Goal: Transaction & Acquisition: Obtain resource

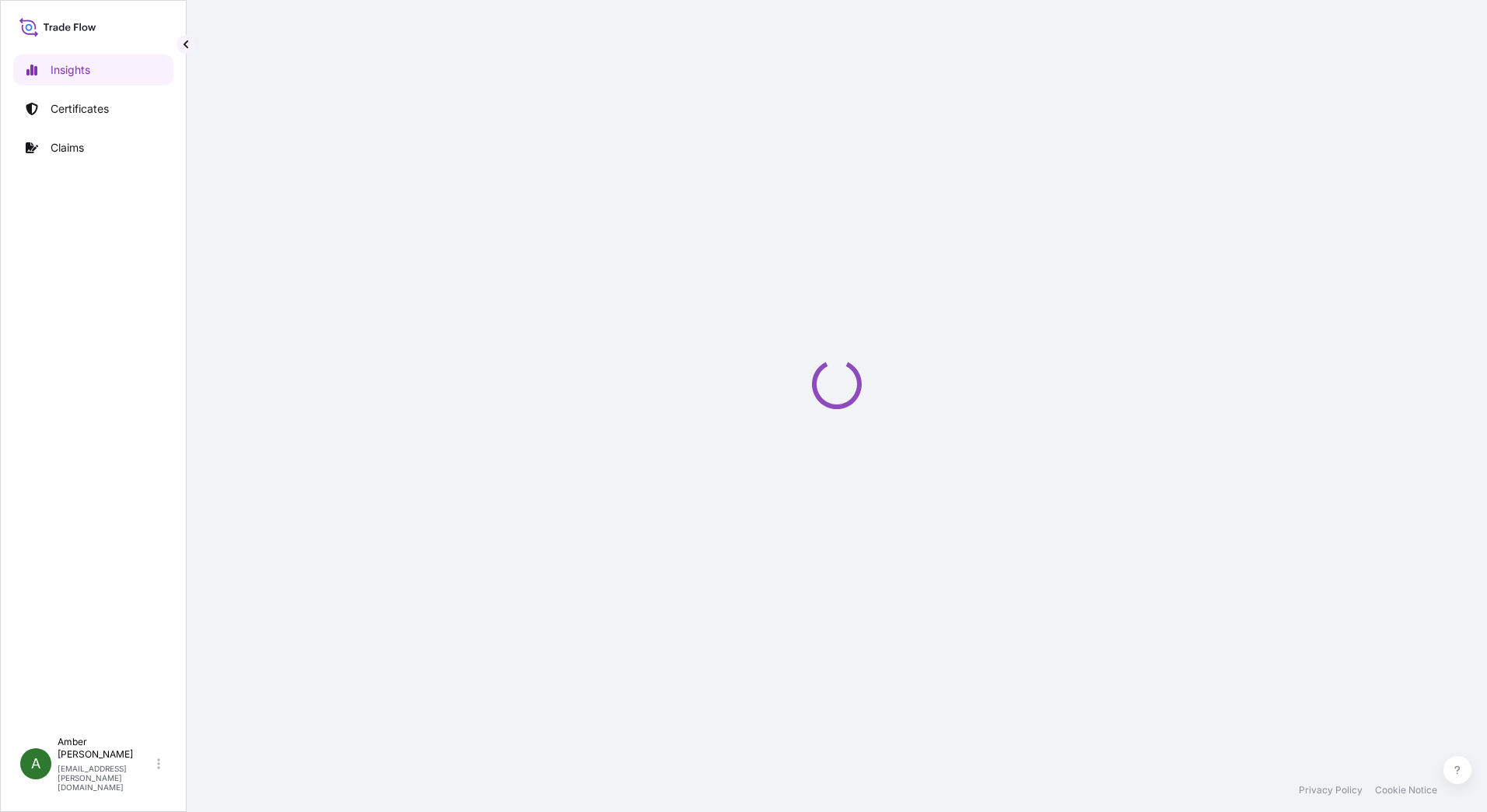
select select "2025"
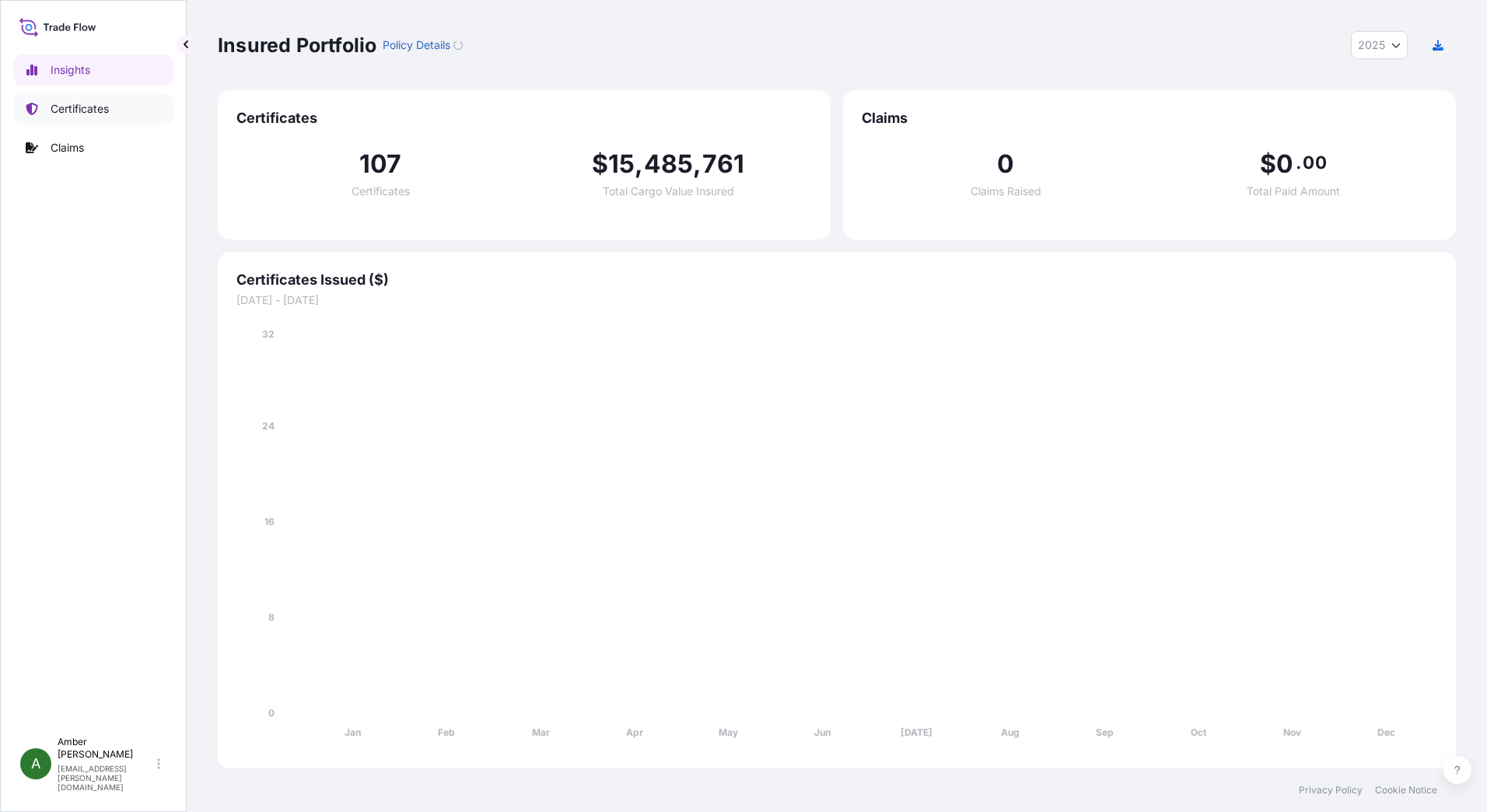
click at [70, 115] on p "Certificates" at bounding box center [79, 109] width 58 height 15
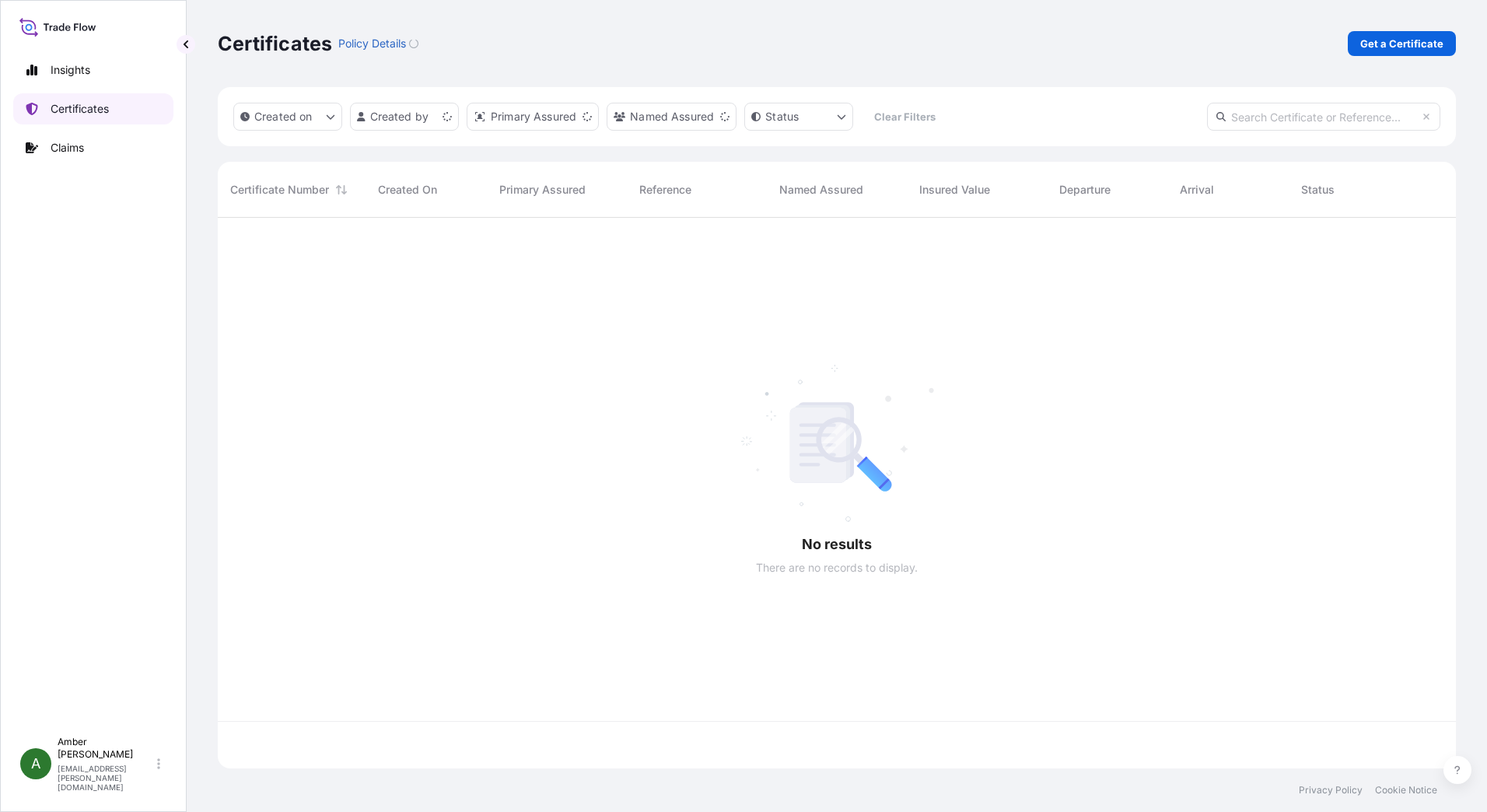
scroll to position [548, 1227]
click at [1383, 45] on p "Get a Certificate" at bounding box center [1402, 43] width 83 height 15
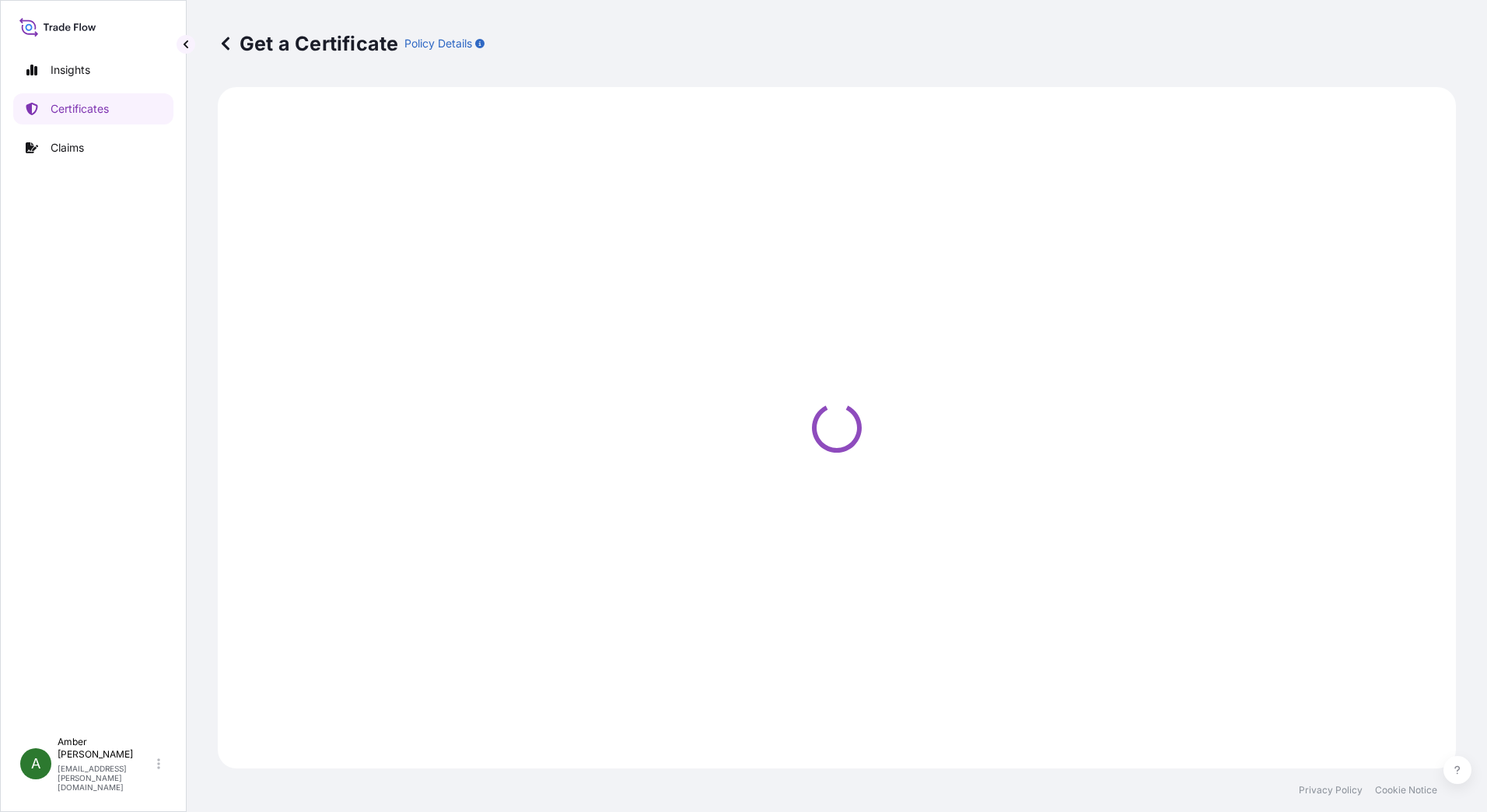
select select "Ocean Vessel"
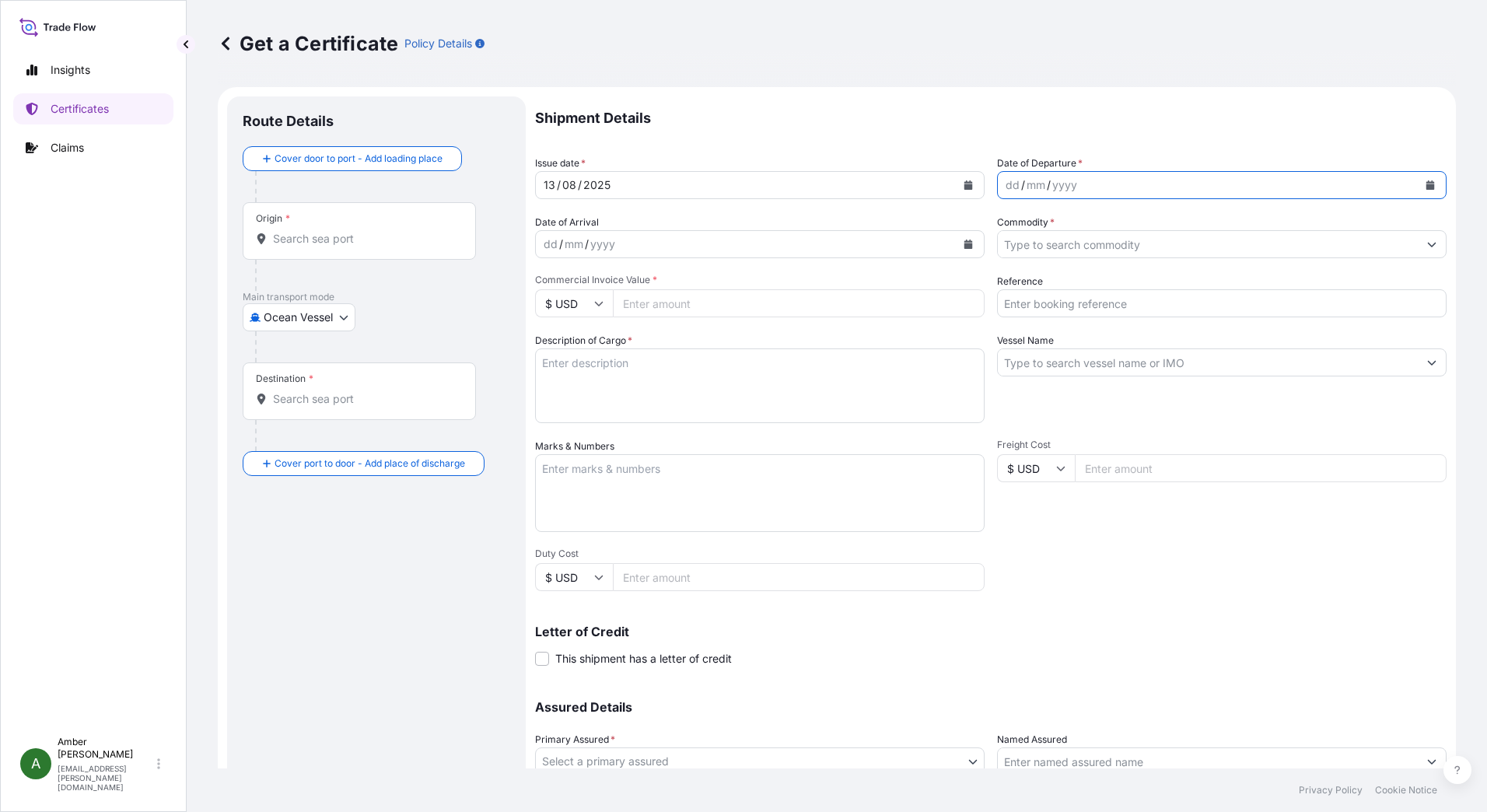
click at [1427, 185] on icon "Calendar" at bounding box center [1431, 185] width 9 height 10
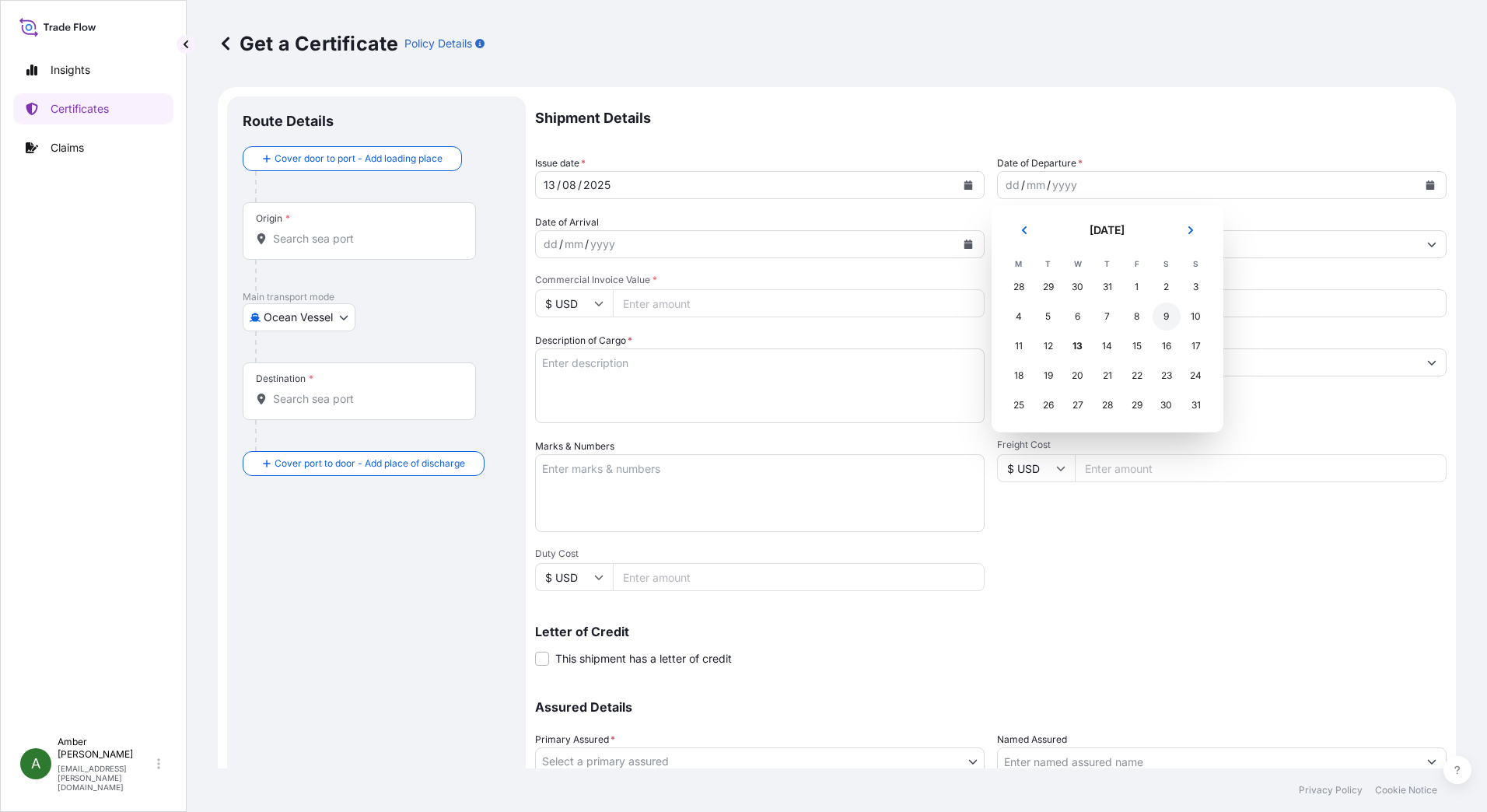
click at [1161, 318] on div "9" at bounding box center [1166, 316] width 28 height 28
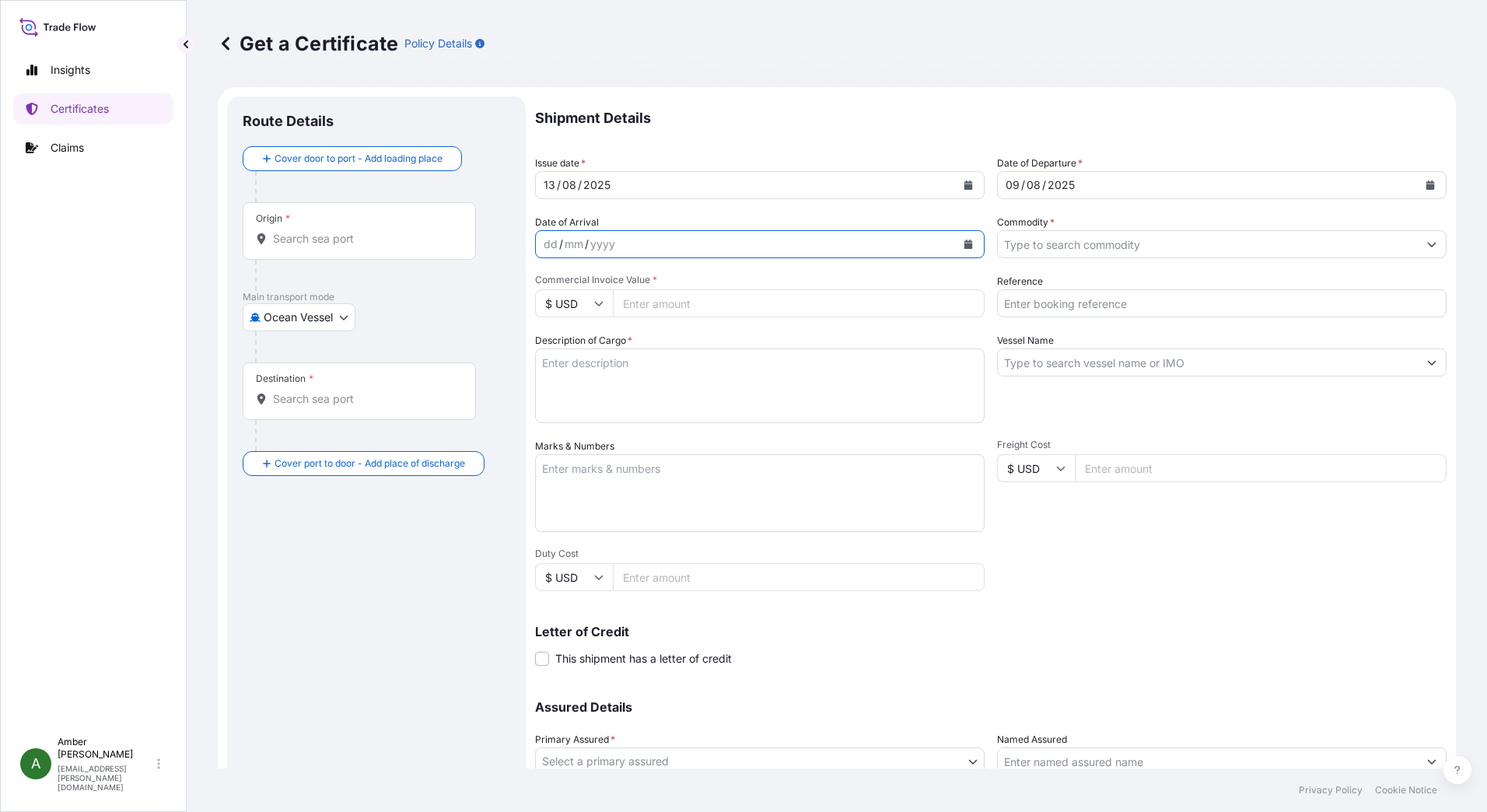
click at [964, 244] on icon "Calendar" at bounding box center [968, 244] width 9 height 10
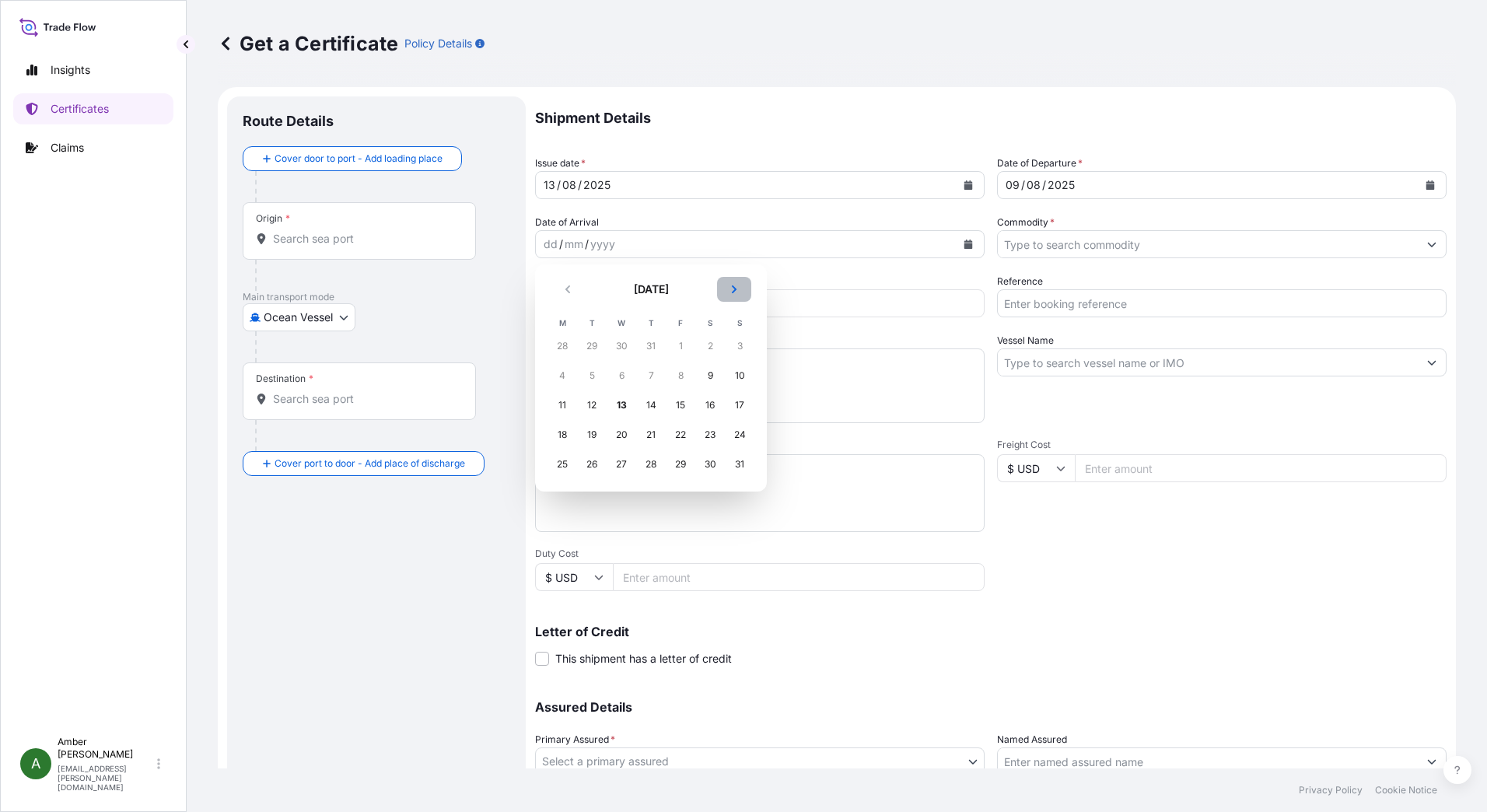
click at [738, 286] on button "Next" at bounding box center [734, 289] width 34 height 25
click at [682, 344] on div "5" at bounding box center [680, 346] width 28 height 28
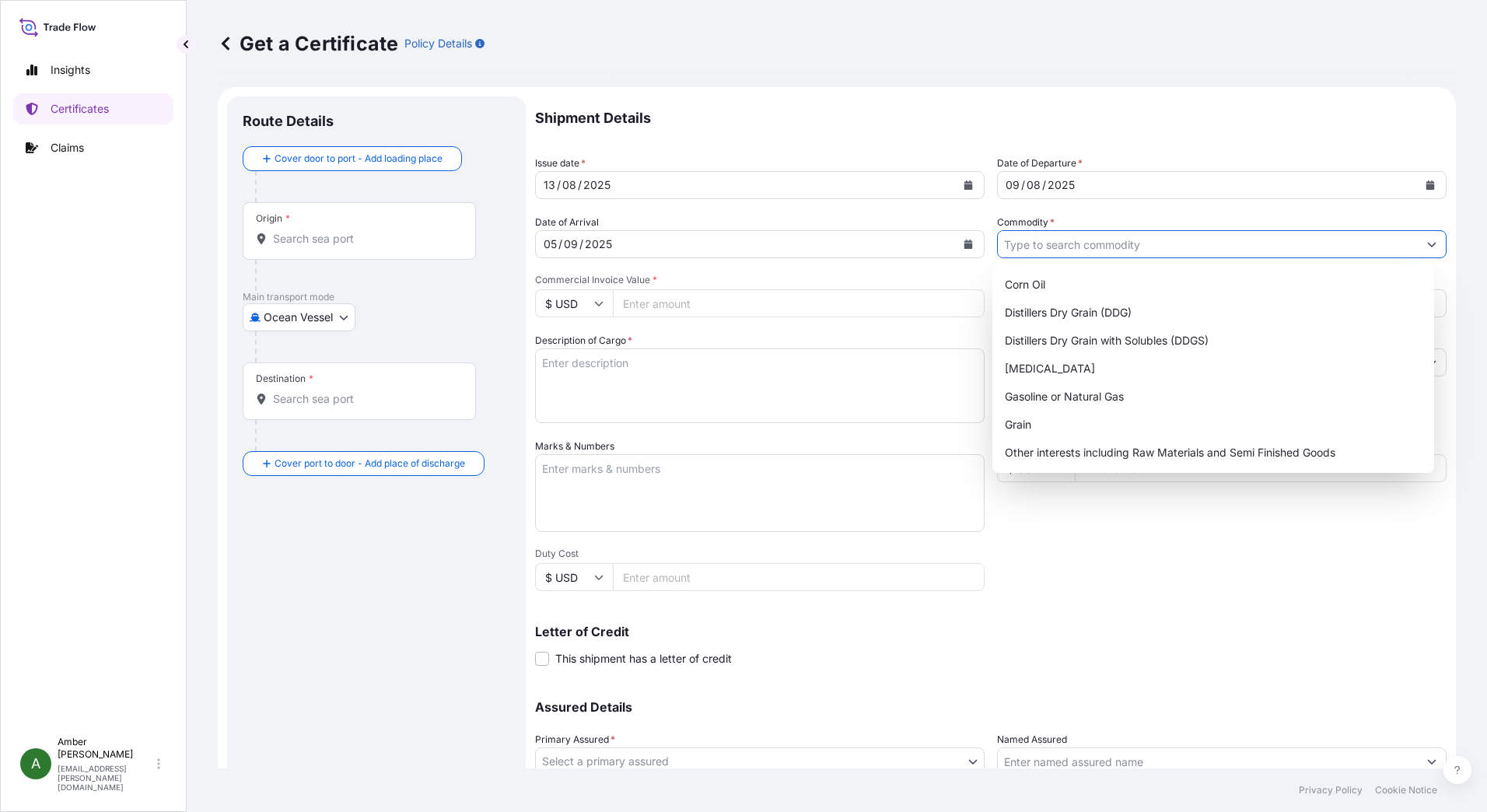
click at [1117, 246] on input "Commodity *" at bounding box center [1207, 243] width 420 height 28
click at [1126, 333] on div "Distillers Dry Grain with Solubles (DDGS)" at bounding box center [1213, 340] width 430 height 28
click at [1141, 304] on div "Distillers Dry Grain (DDG)" at bounding box center [1213, 312] width 430 height 28
type input "Distillers Dry Grain (DDG)"
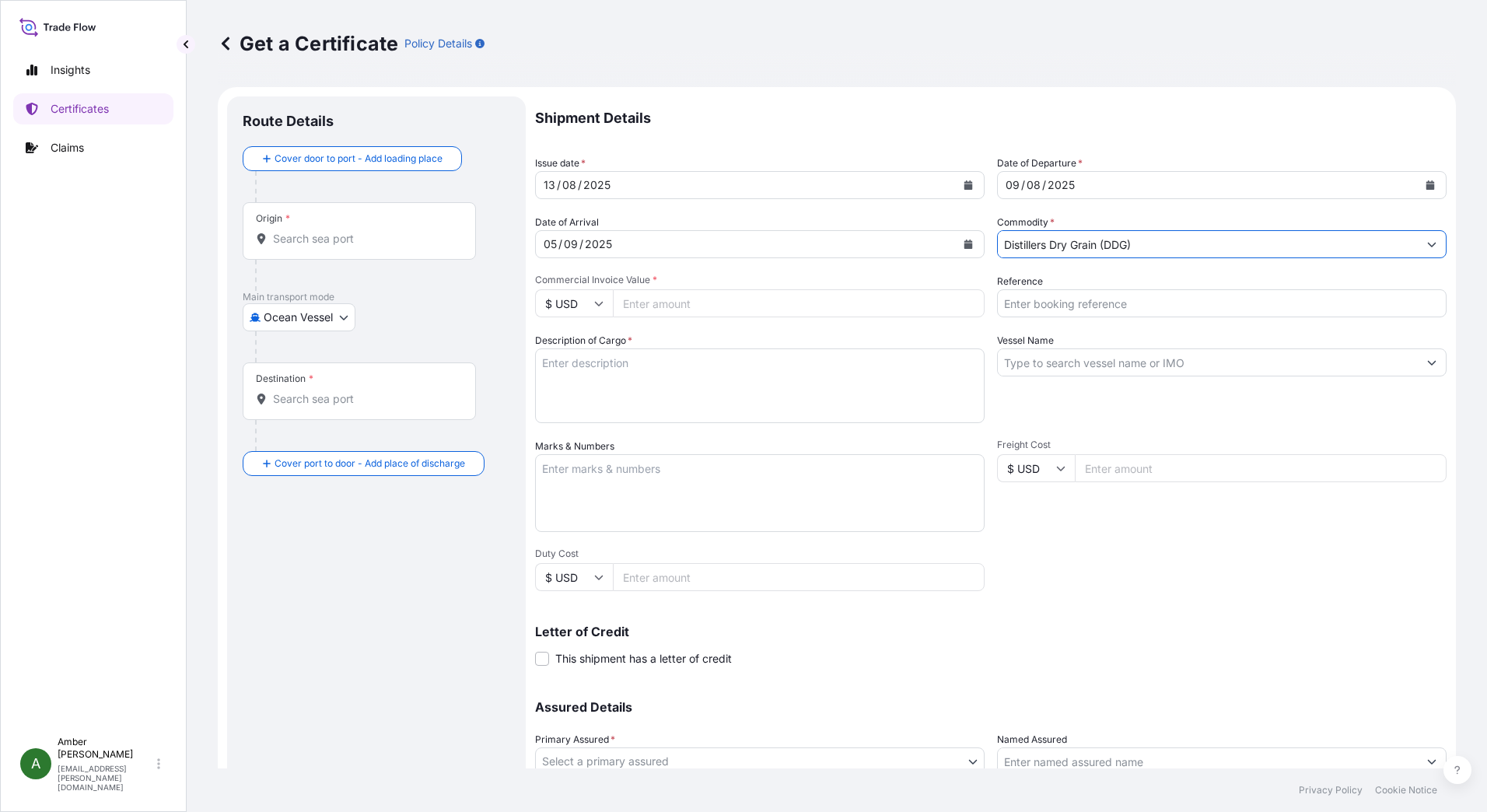
click at [1141, 304] on input "Reference" at bounding box center [1222, 303] width 450 height 28
paste input "RICFCJ909500"
type input "RICFCJ909500"
click at [1147, 240] on input "Distillers Dry Grain (DDG)" at bounding box center [1207, 243] width 420 height 28
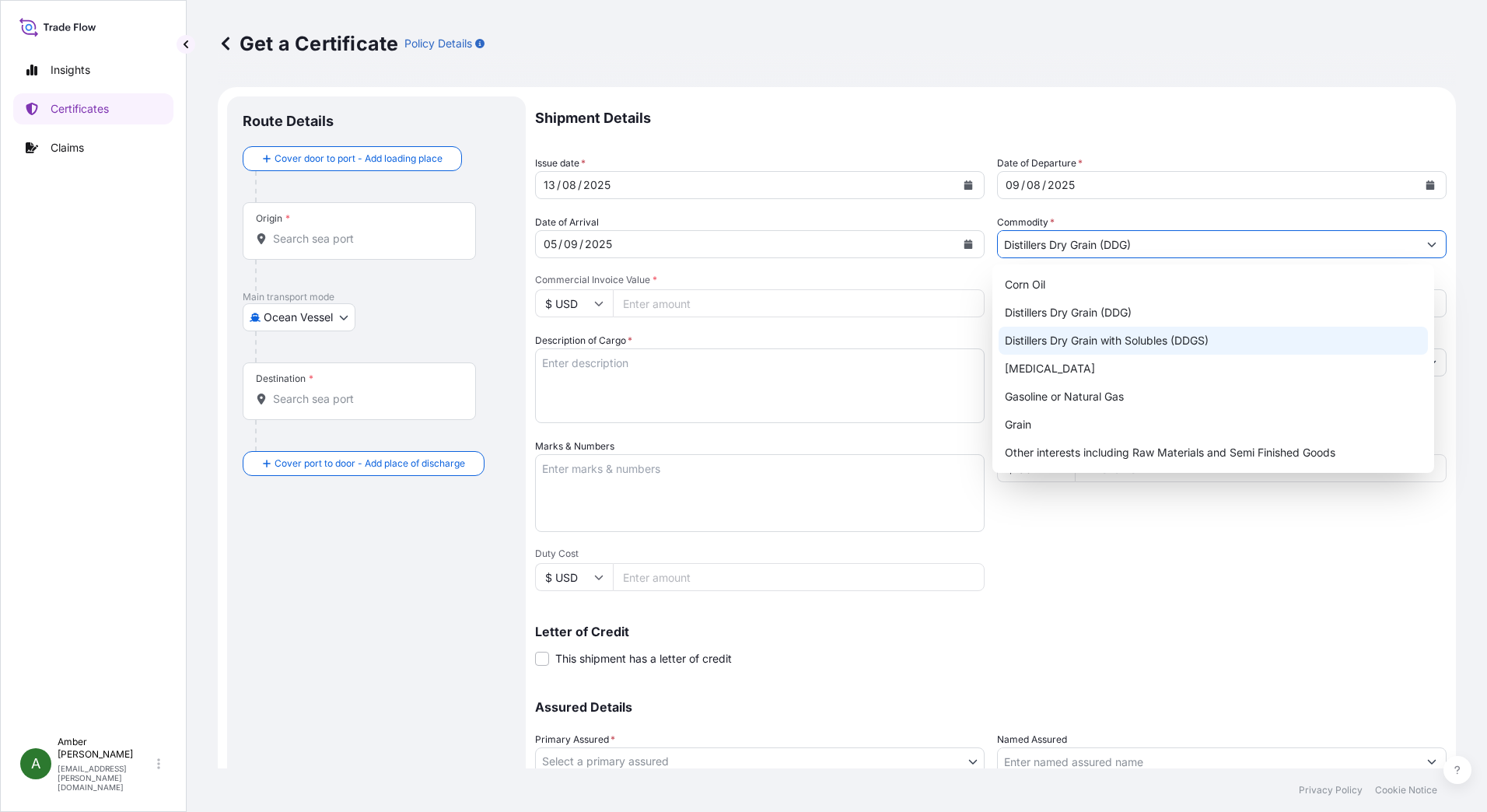
click at [1167, 341] on div "Distillers Dry Grain with Solubles (DDGS)" at bounding box center [1213, 340] width 430 height 28
type input "Distillers Dry Grain with Solubles (DDGS)"
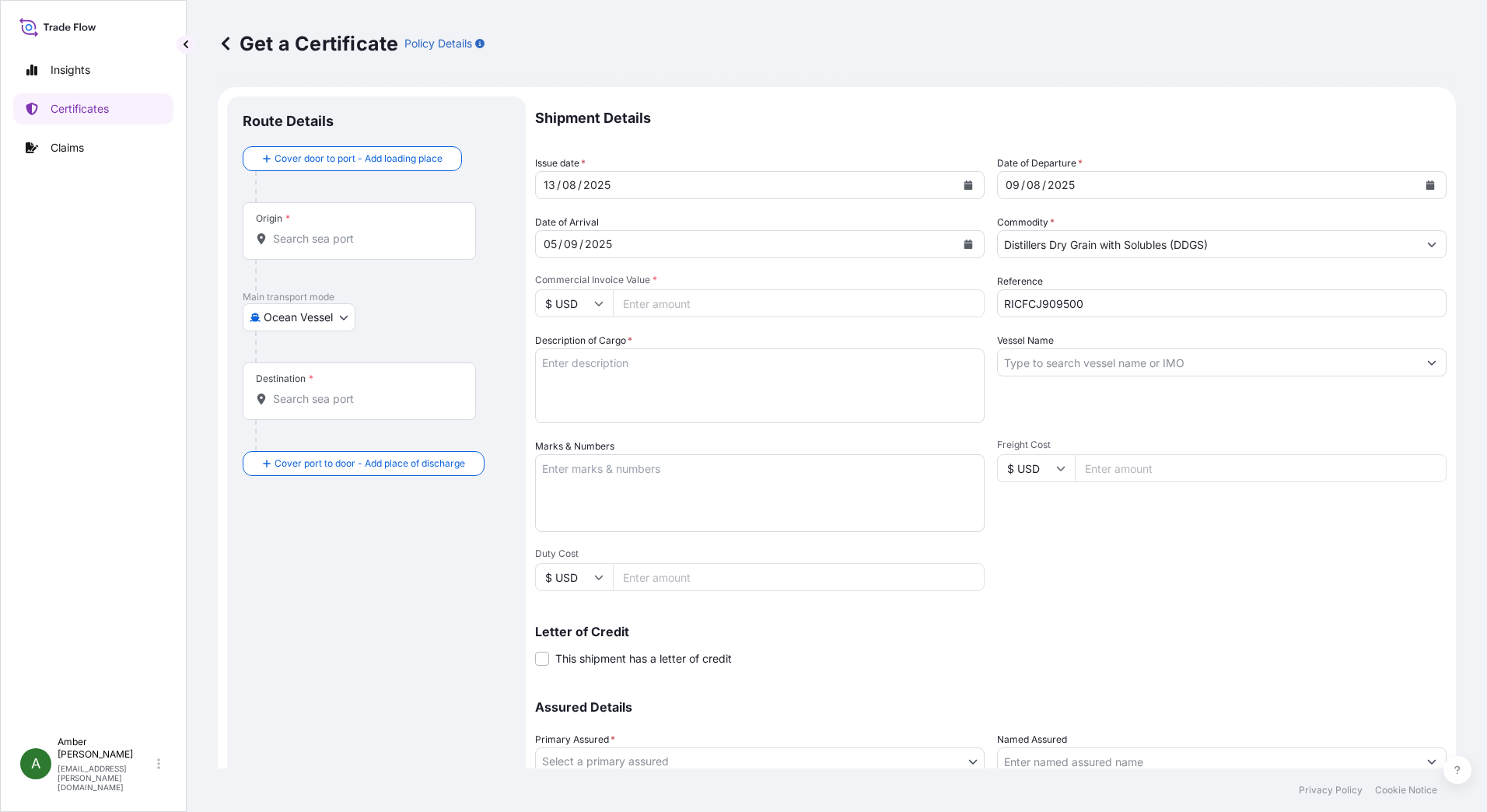
click at [749, 307] on input "Commercial Invoice Value *" at bounding box center [799, 303] width 372 height 28
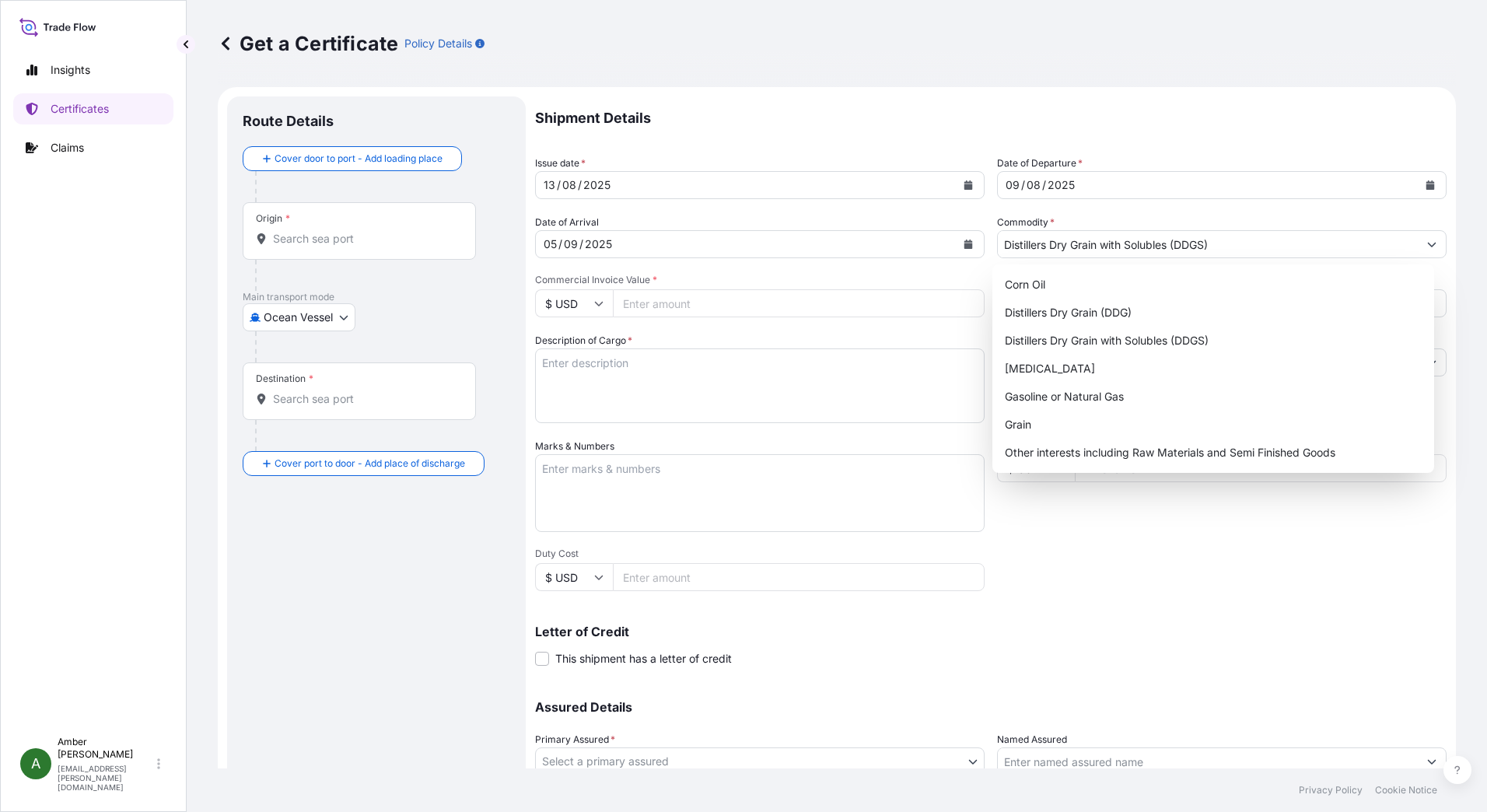
paste input "212341.44"
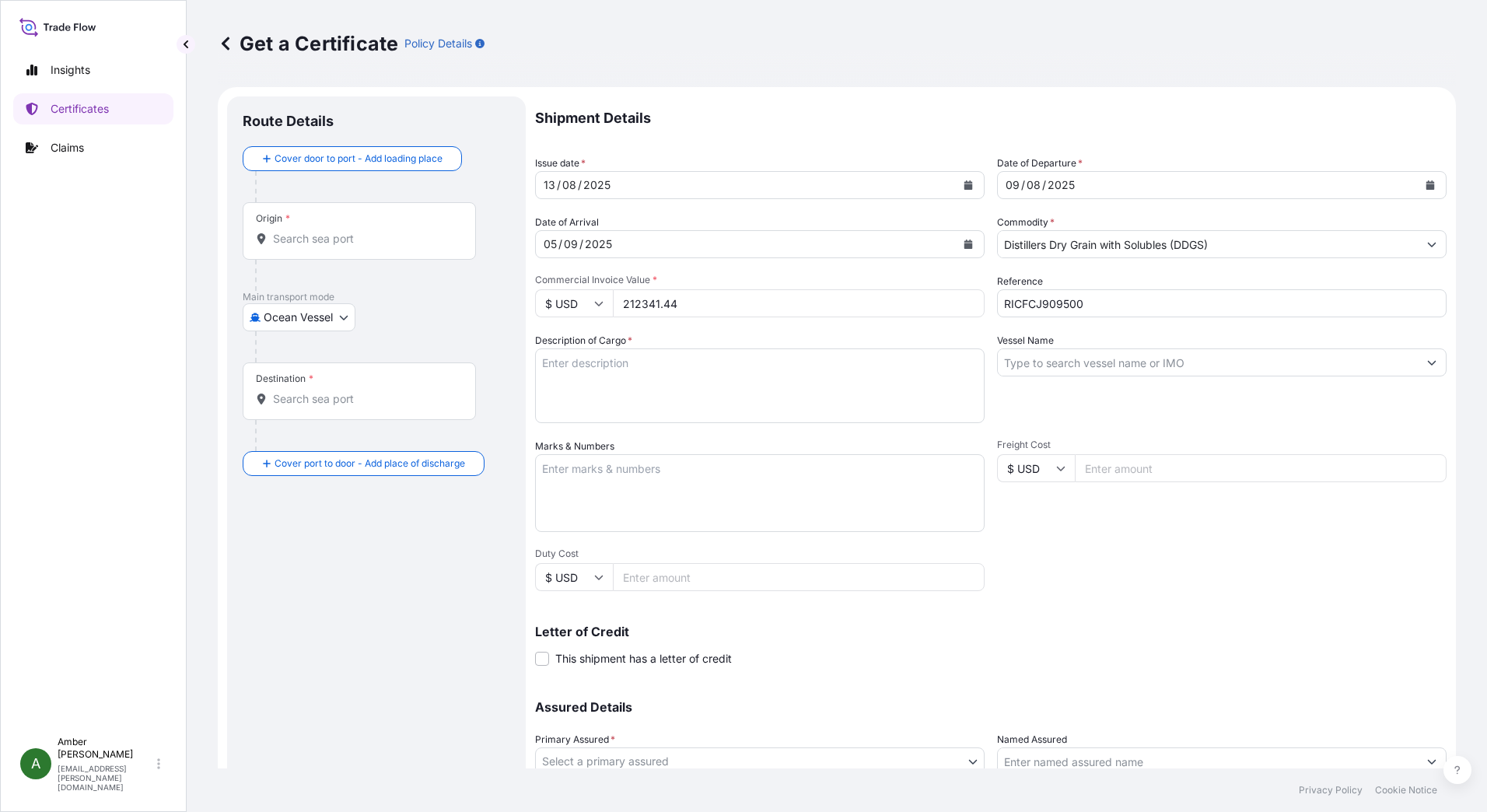
type input "212341.44"
click at [1147, 559] on div "Shipment Details Issue date * 13 / 08 / 2025 Date of Departure * 09 / 08 / 2025…" at bounding box center [991, 467] width 912 height 741
click at [1152, 363] on input "Vessel Name" at bounding box center [1207, 362] width 420 height 28
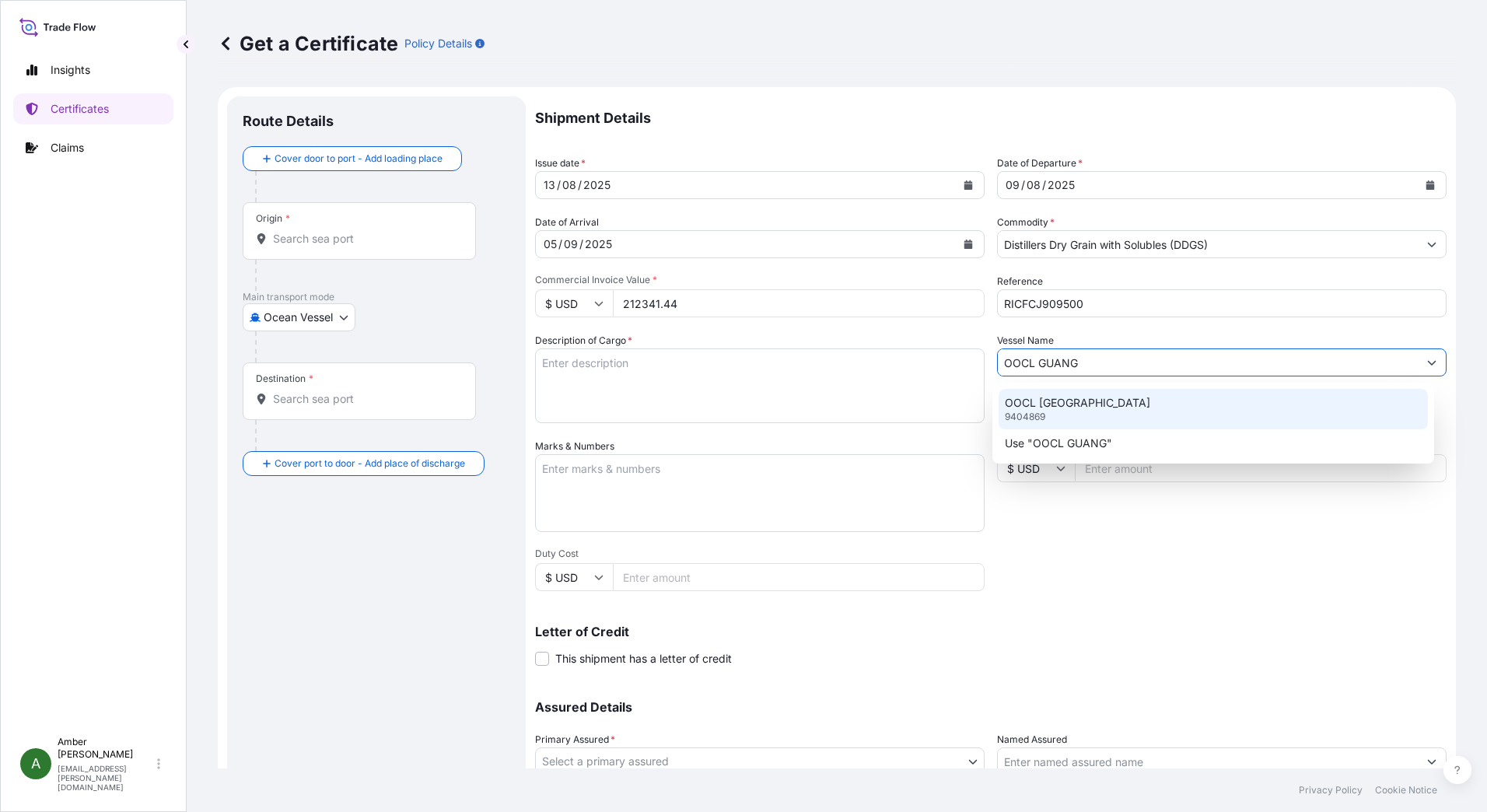
click at [1101, 395] on p "OOCL GUANGZHOU" at bounding box center [1078, 403] width 146 height 15
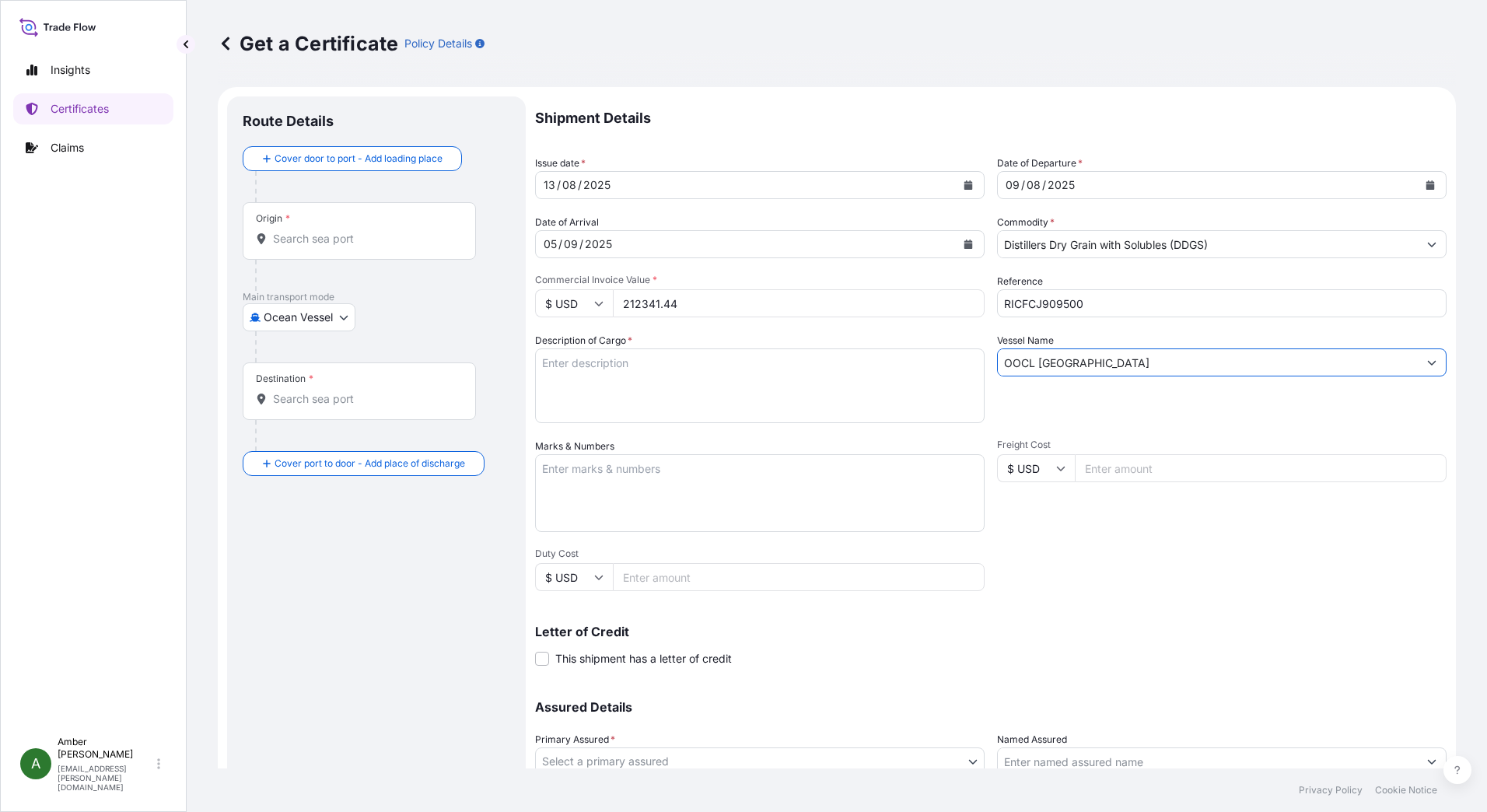
type input "OOCL GUANGZHOU"
click at [339, 237] on input "Origin *" at bounding box center [365, 238] width 184 height 15
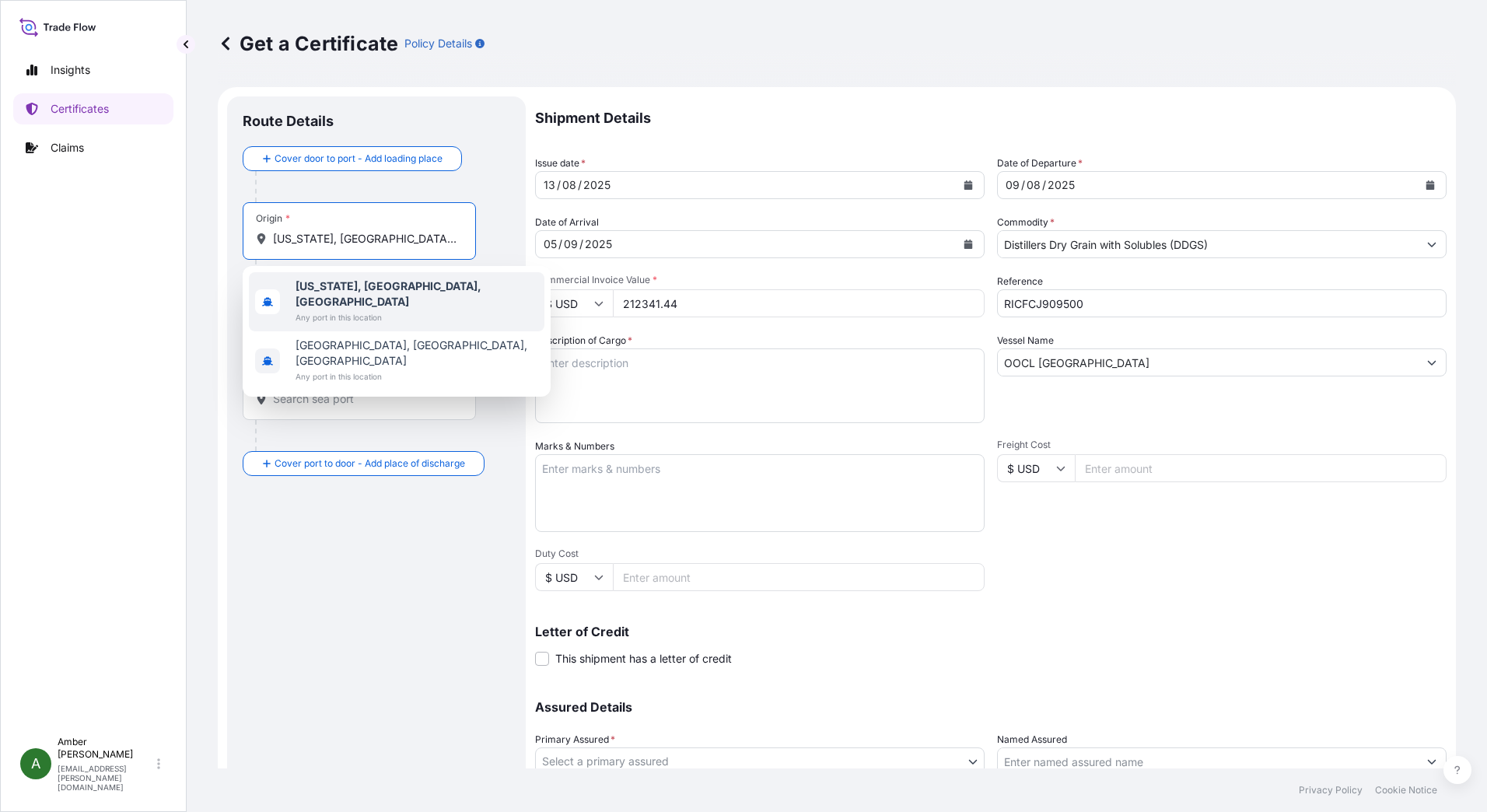
click at [344, 281] on b "New York, NY, USA" at bounding box center [389, 294] width 186 height 29
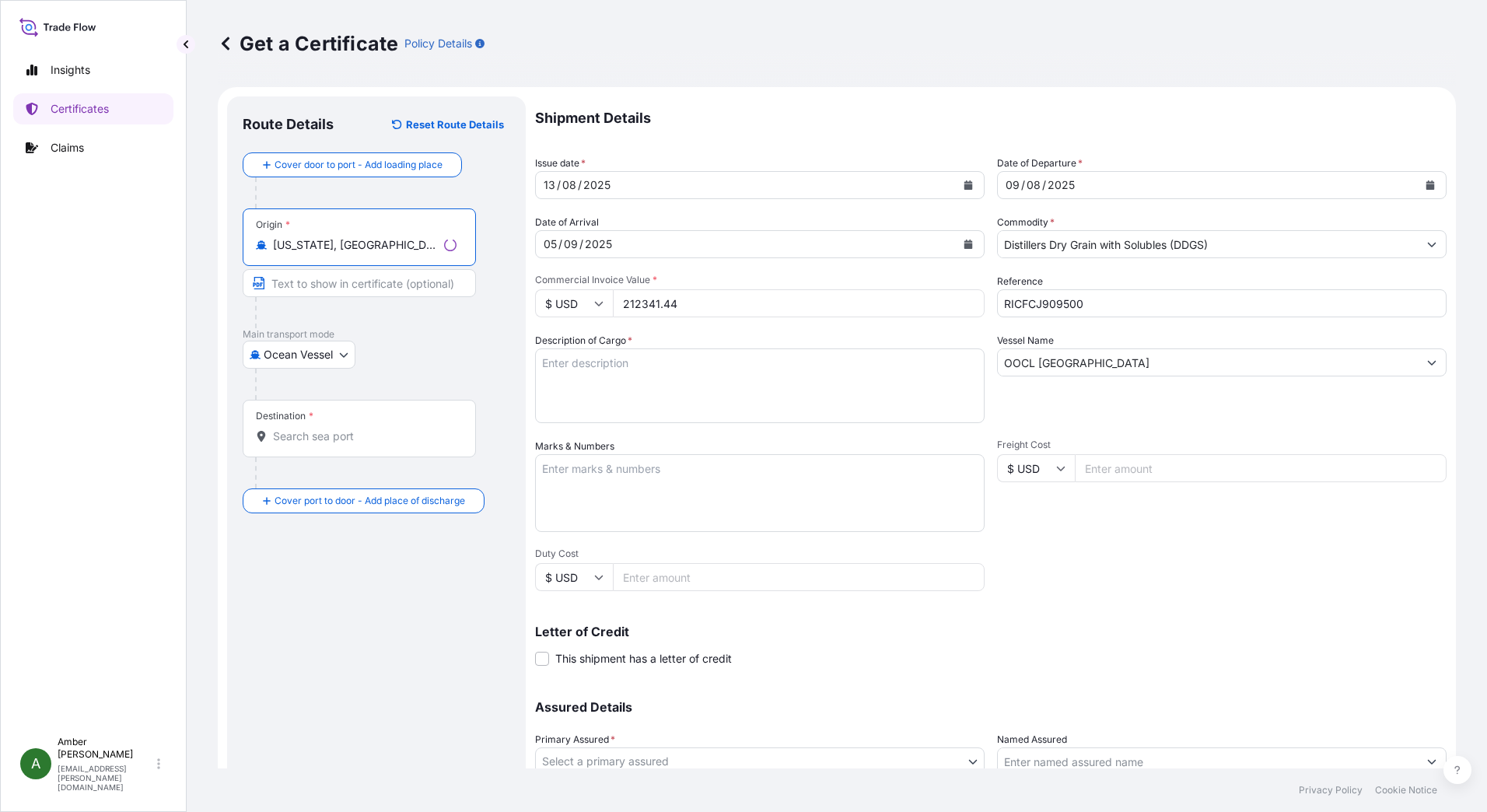
type input "New York, NY, USA"
click at [342, 441] on input "Destination *" at bounding box center [365, 437] width 184 height 15
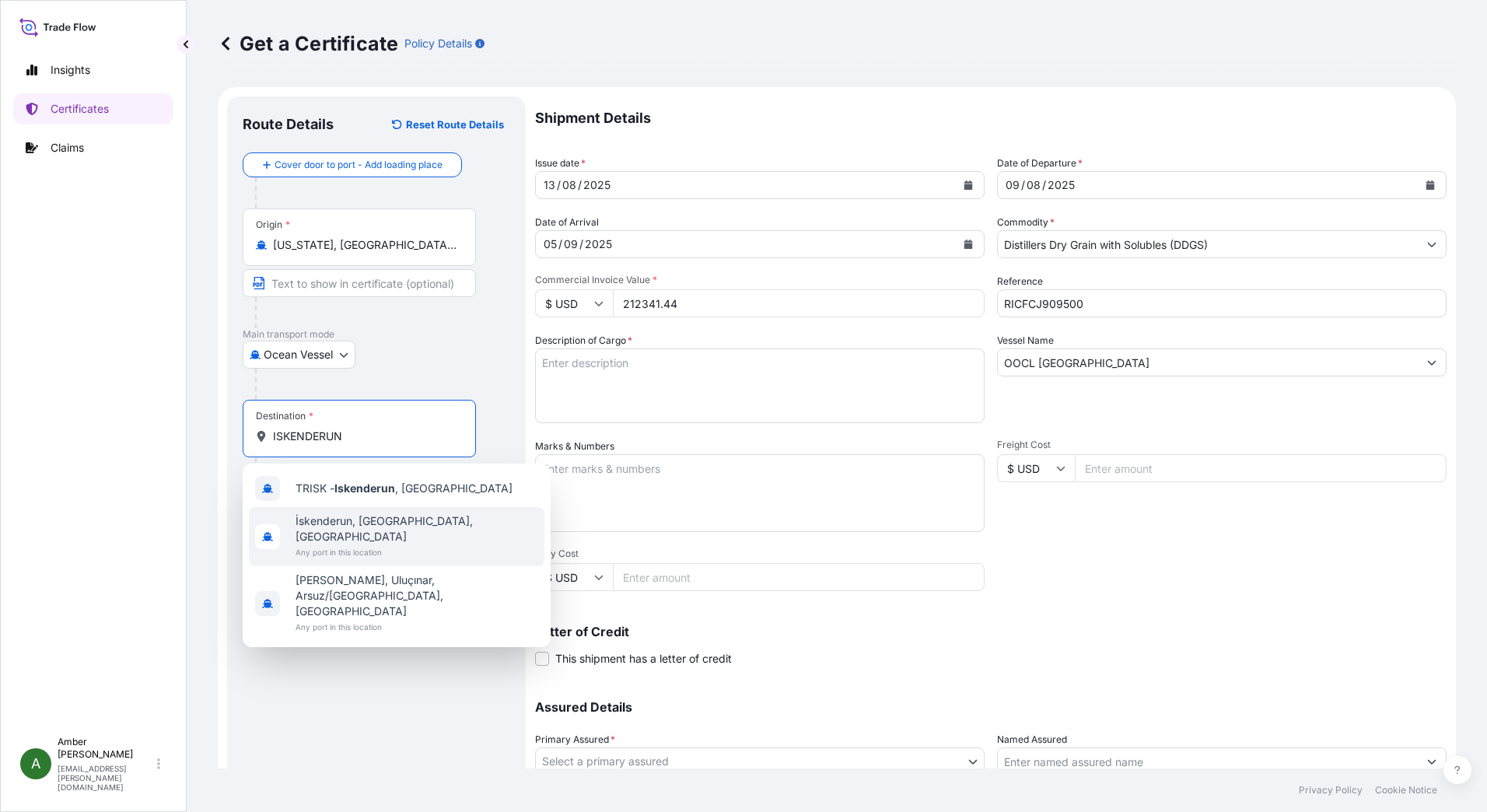
click at [354, 527] on span "İskenderun, Hatay, Türkiye" at bounding box center [417, 529] width 242 height 31
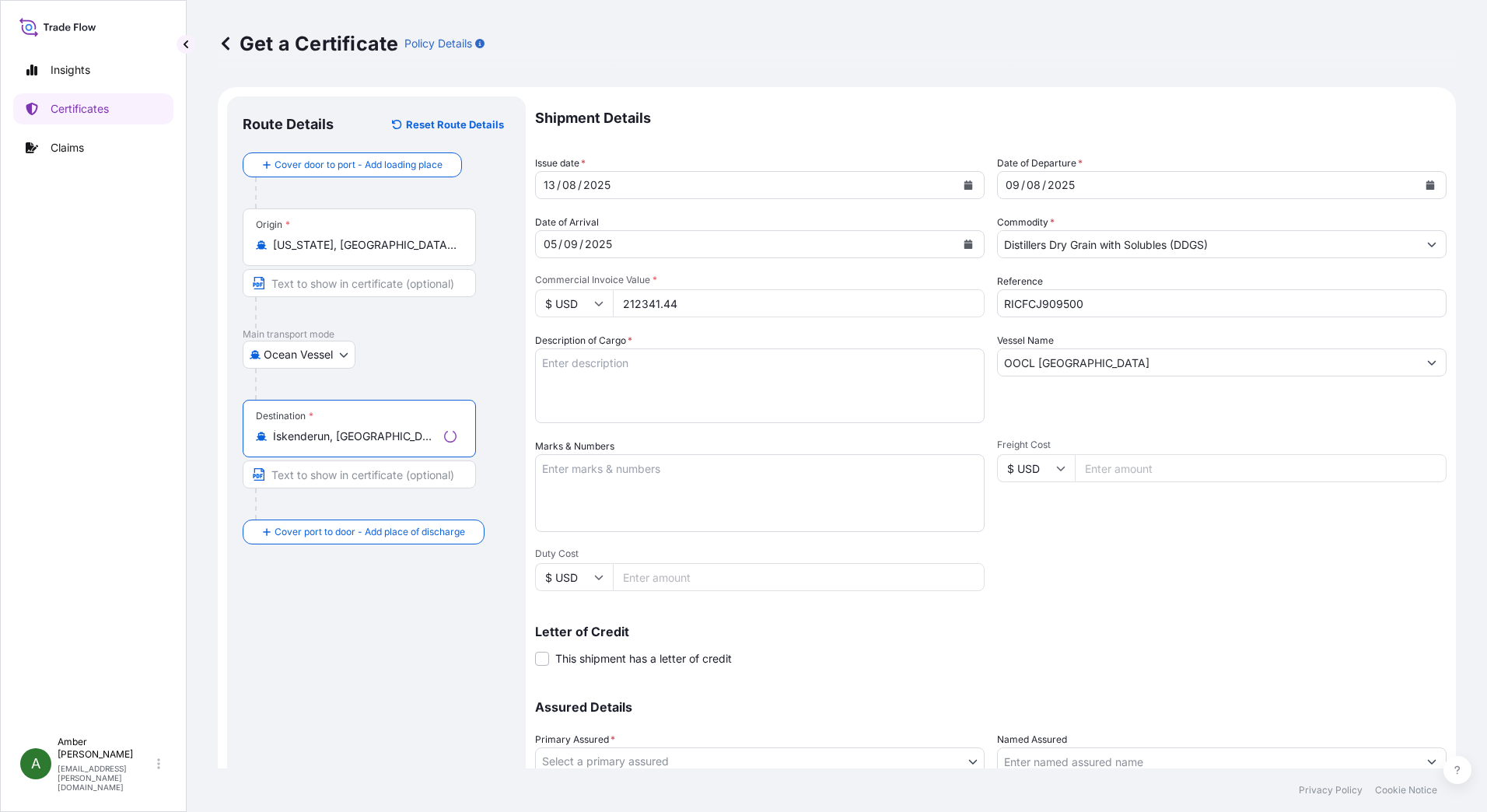
type input "İskenderun, Hatay, Türkiye"
click at [1135, 575] on div "Shipment Details Issue date * 13 / 08 / 2025 Date of Departure * 09 / 08 / 2025…" at bounding box center [991, 467] width 912 height 741
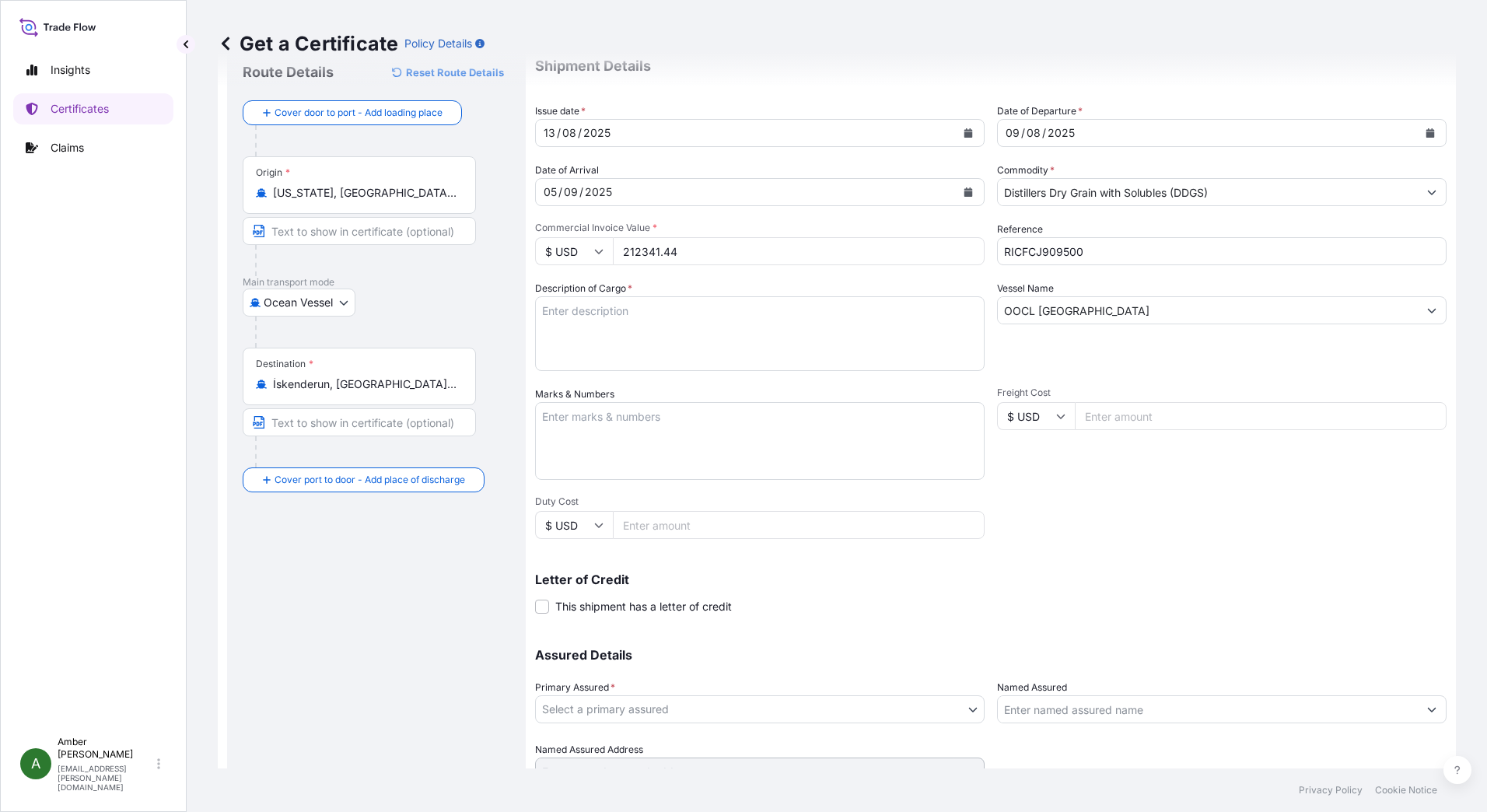
scroll to position [78, 0]
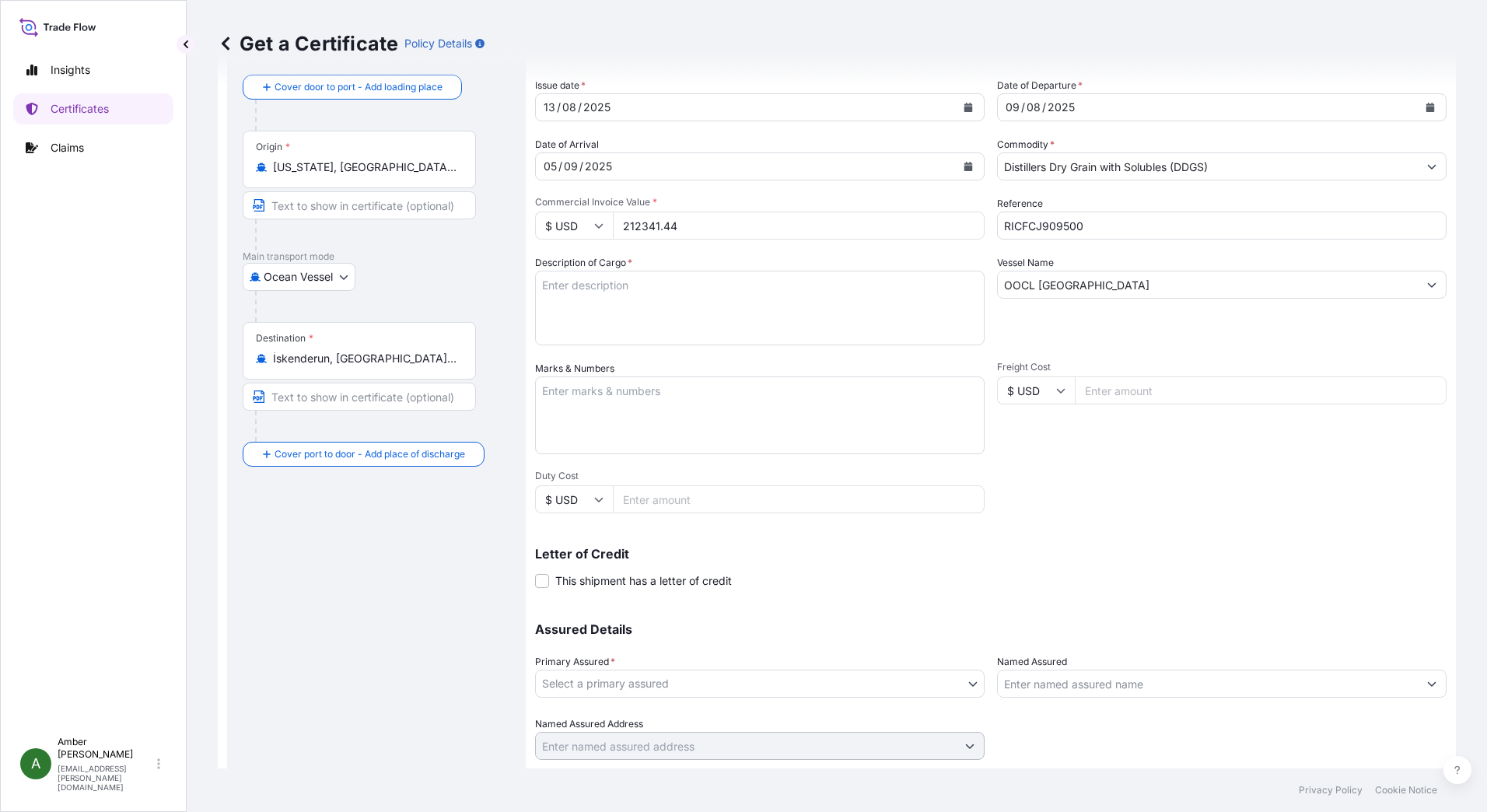
click at [609, 304] on textarea "Description of Cargo *" at bounding box center [760, 308] width 450 height 75
paste textarea "POET Dried Distillers Grains TOTAL WEIGHT (MTS): 950.635 FREIGHT PREPAID BULK I…"
click at [687, 338] on textarea "POET Dried Distillers Grains TOTAL WEIGHT (MTS): 950.635 FREIGHT PREPAID BULK I…" at bounding box center [760, 308] width 450 height 75
paste textarea "X20250731963417"
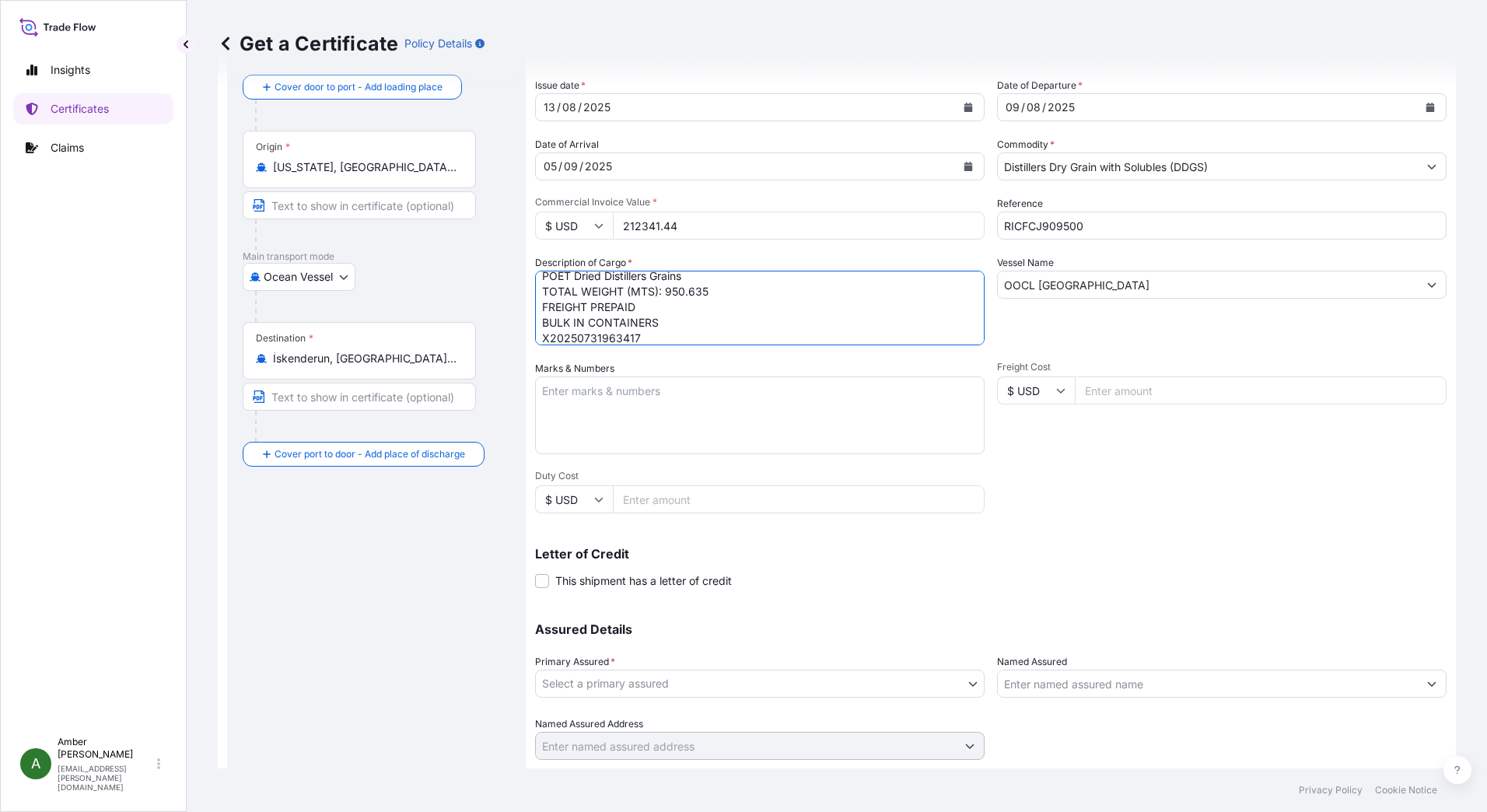
scroll to position [25, 0]
type textarea "POET Dried Distillers Grains TOTAL WEIGHT (MTS): 950.635 FREIGHT PREPAID BULK I…"
click at [1034, 473] on div "Shipment Details Issue date * 13 / 08 / 2025 Date of Departure * 09 / 08 / 2025…" at bounding box center [991, 389] width 912 height 741
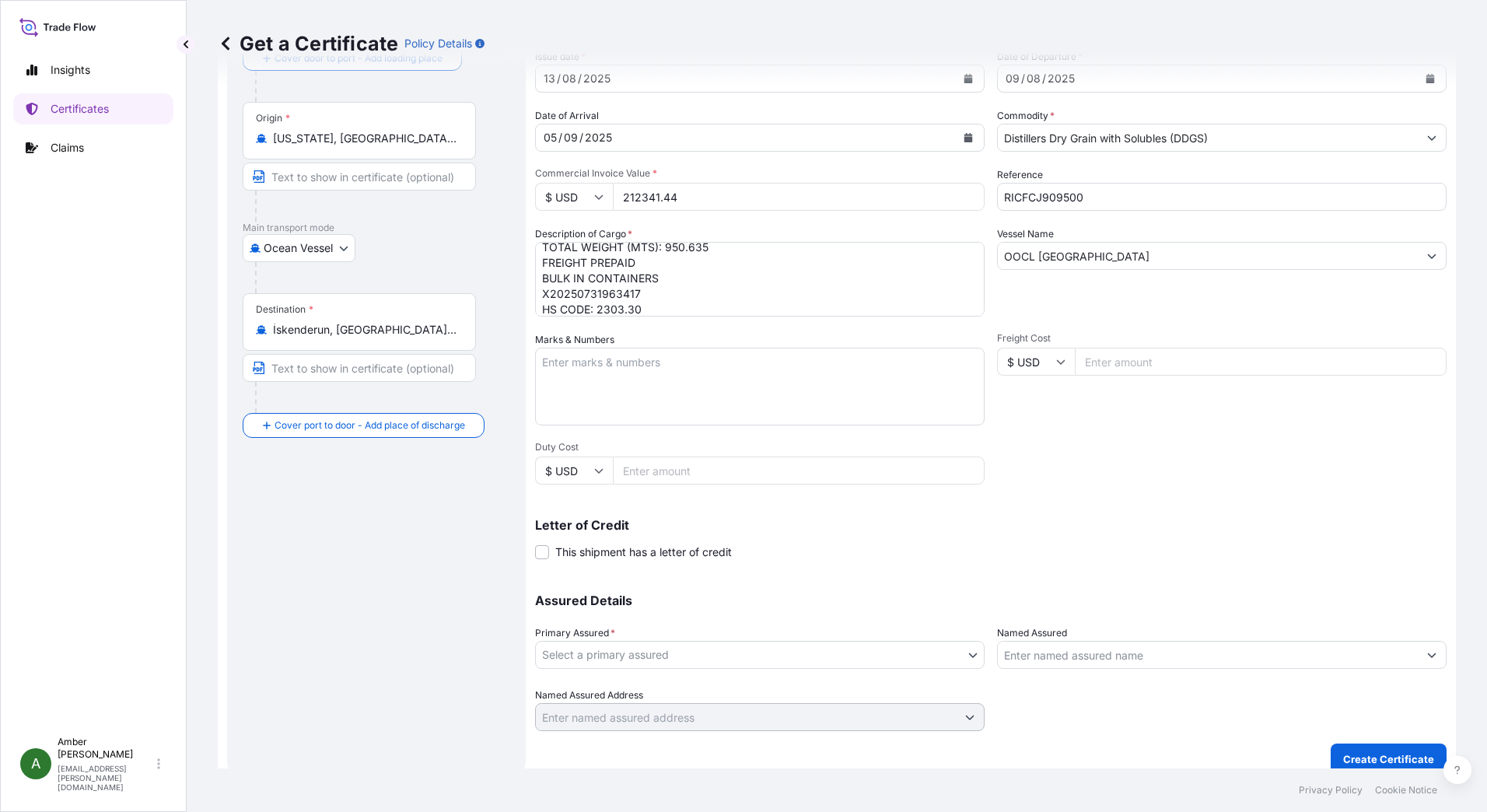
scroll to position [123, 0]
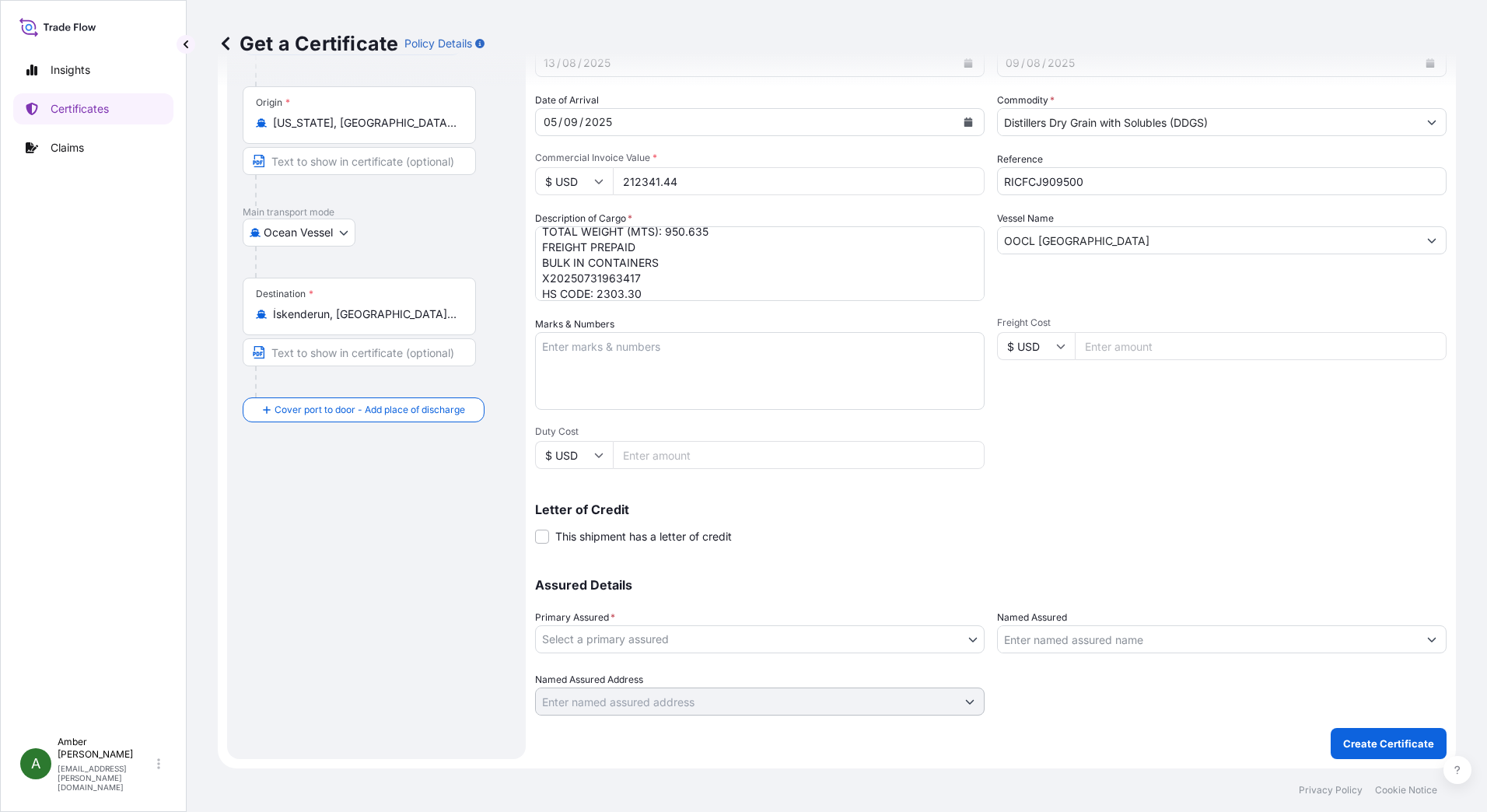
click at [732, 641] on body "Insights Certificates Claims A Amber Rinehart amber.rinehart@poet.com Get a Cer…" at bounding box center [743, 406] width 1487 height 812
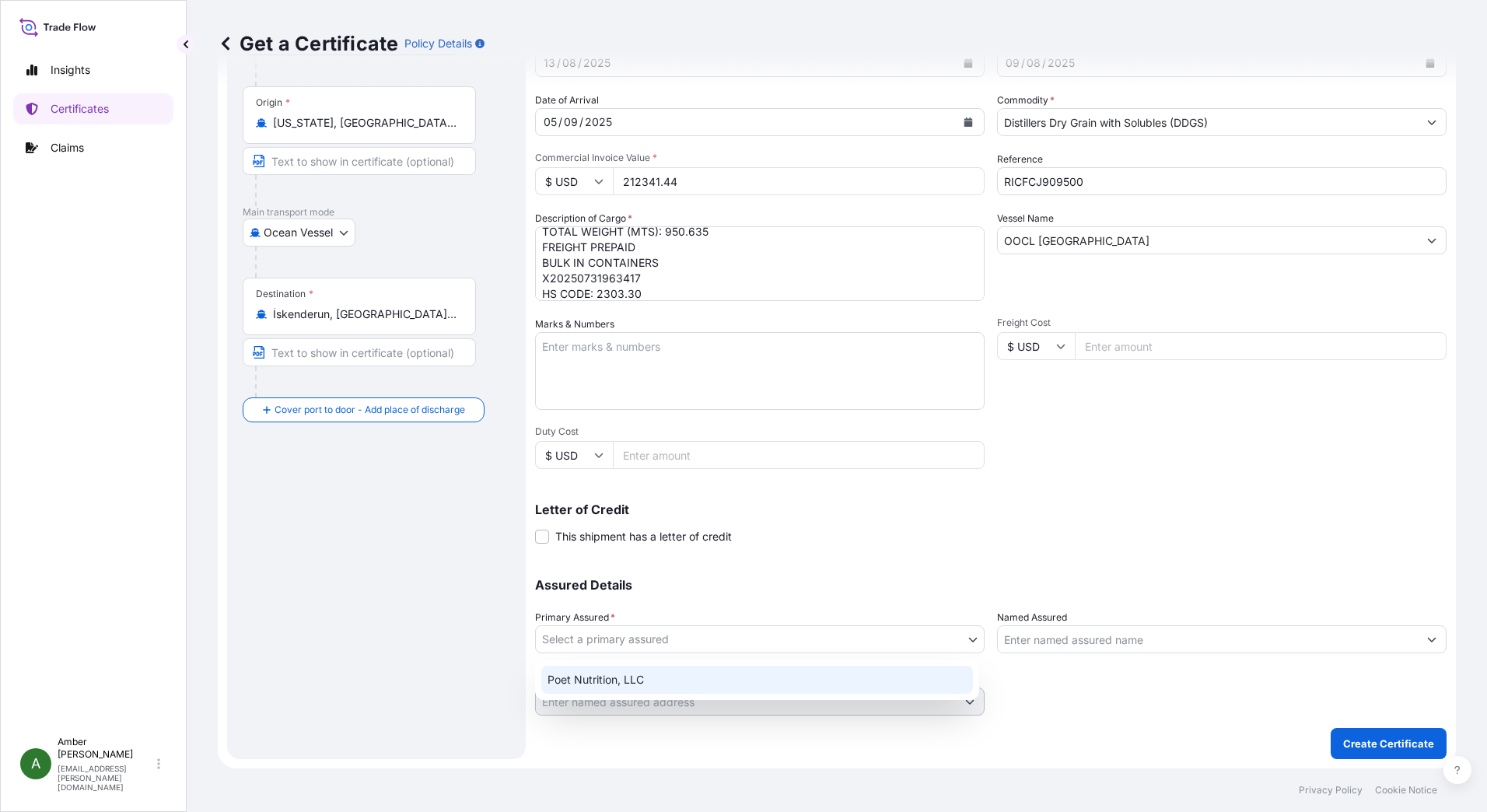
click at [673, 680] on div "Poet Nutrition, LLC" at bounding box center [756, 679] width 432 height 28
select select "31546"
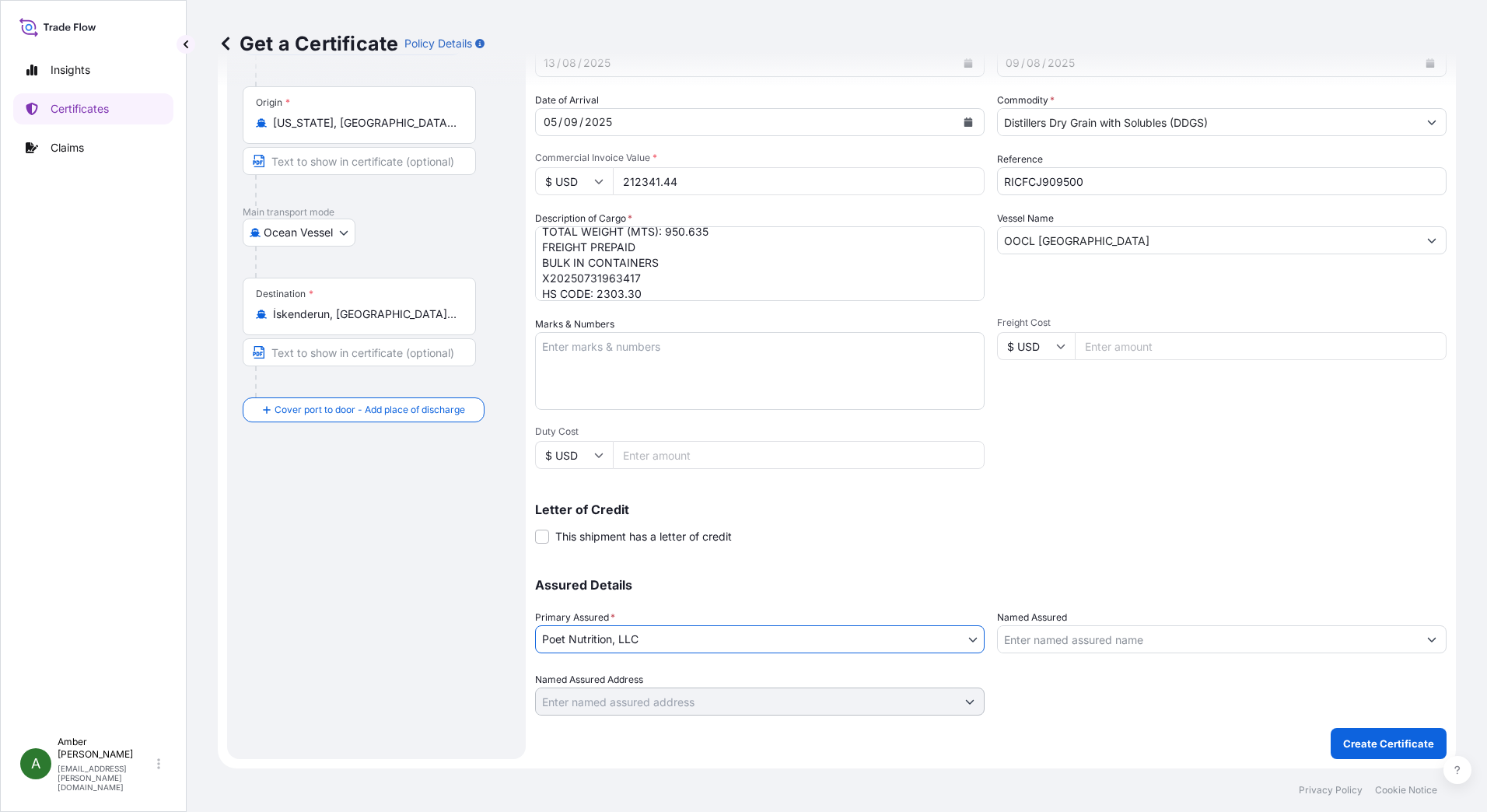
click at [1107, 642] on input "Named Assured" at bounding box center [1207, 639] width 420 height 28
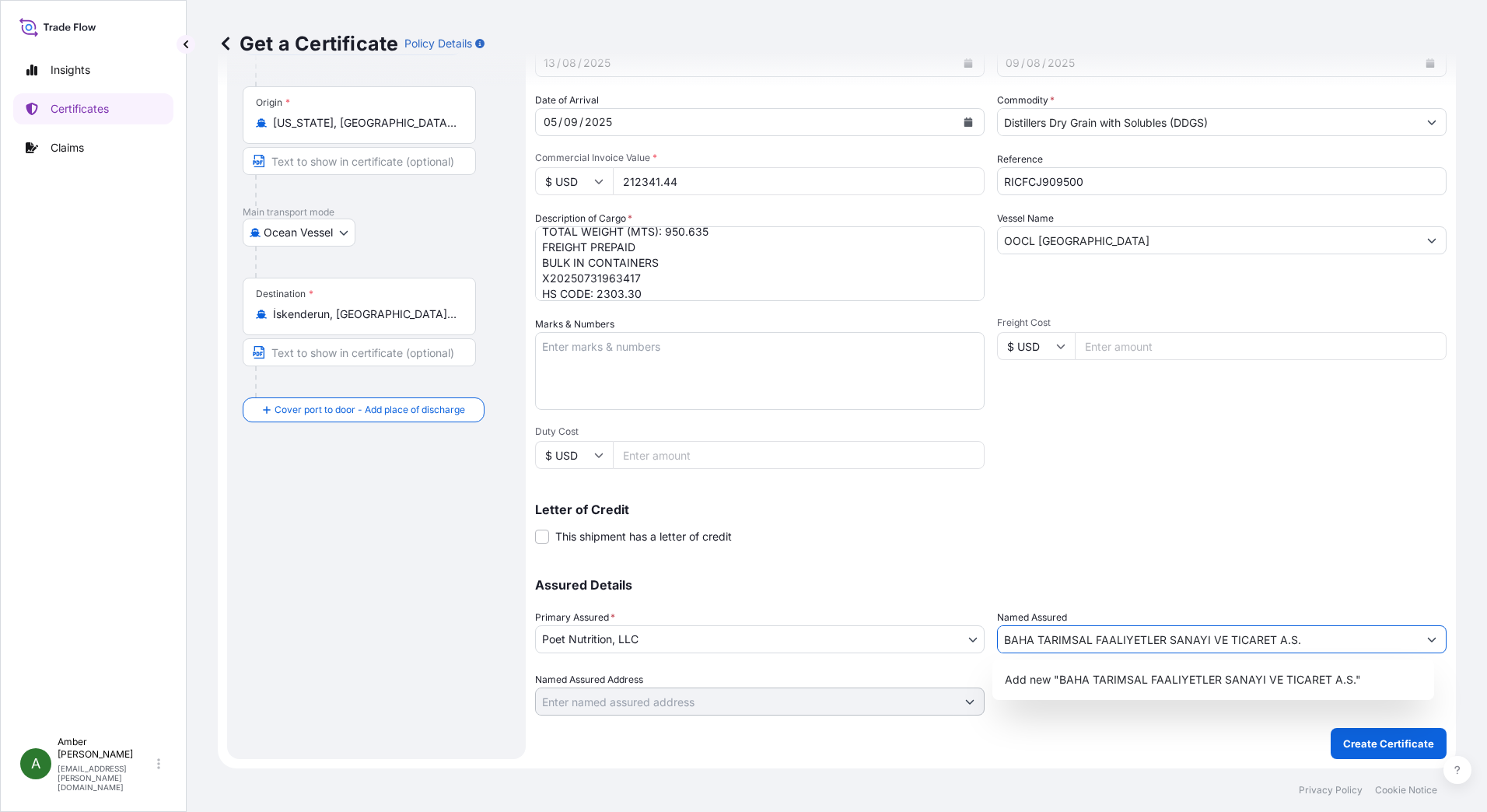
type input "BAHA TARIMSAL FAALIYETLER SANAYI VE TICARET A.S."
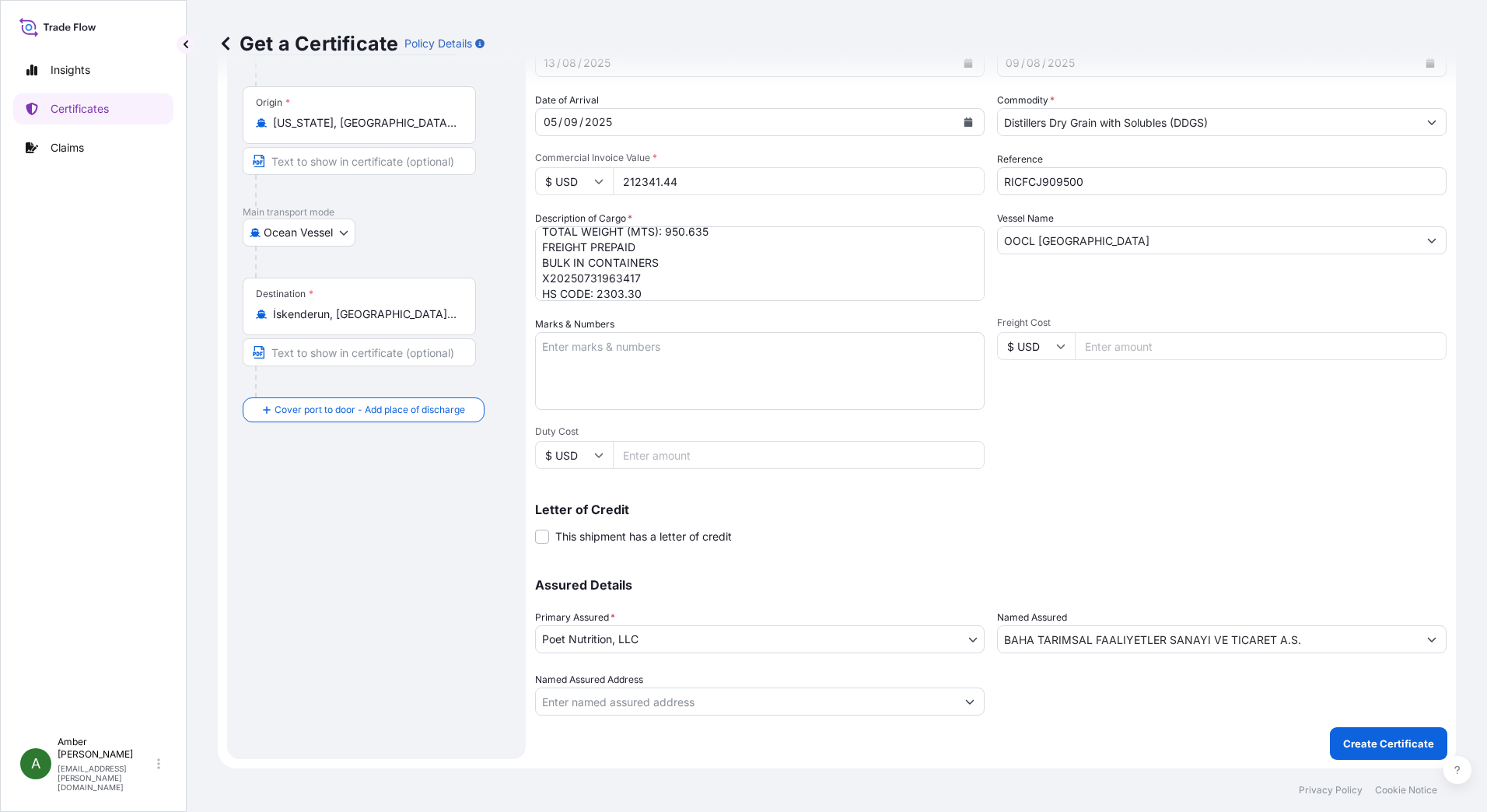
click at [678, 705] on input "Named Assured Address" at bounding box center [746, 701] width 420 height 28
click at [1109, 710] on div at bounding box center [1222, 693] width 450 height 43
click at [1369, 740] on p "Create Certificate" at bounding box center [1388, 744] width 91 height 15
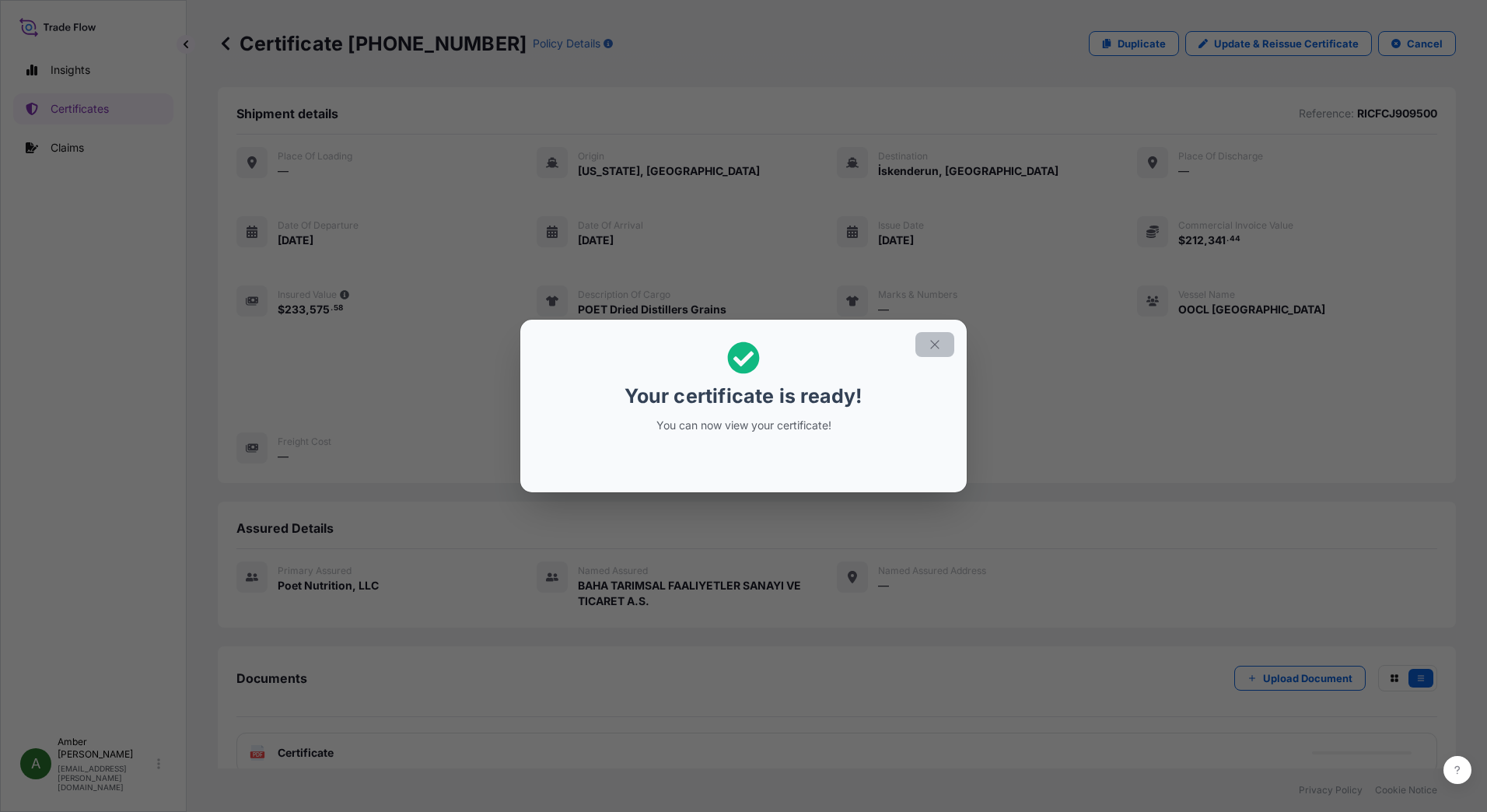
click at [939, 348] on icon "button" at bounding box center [935, 345] width 14 height 14
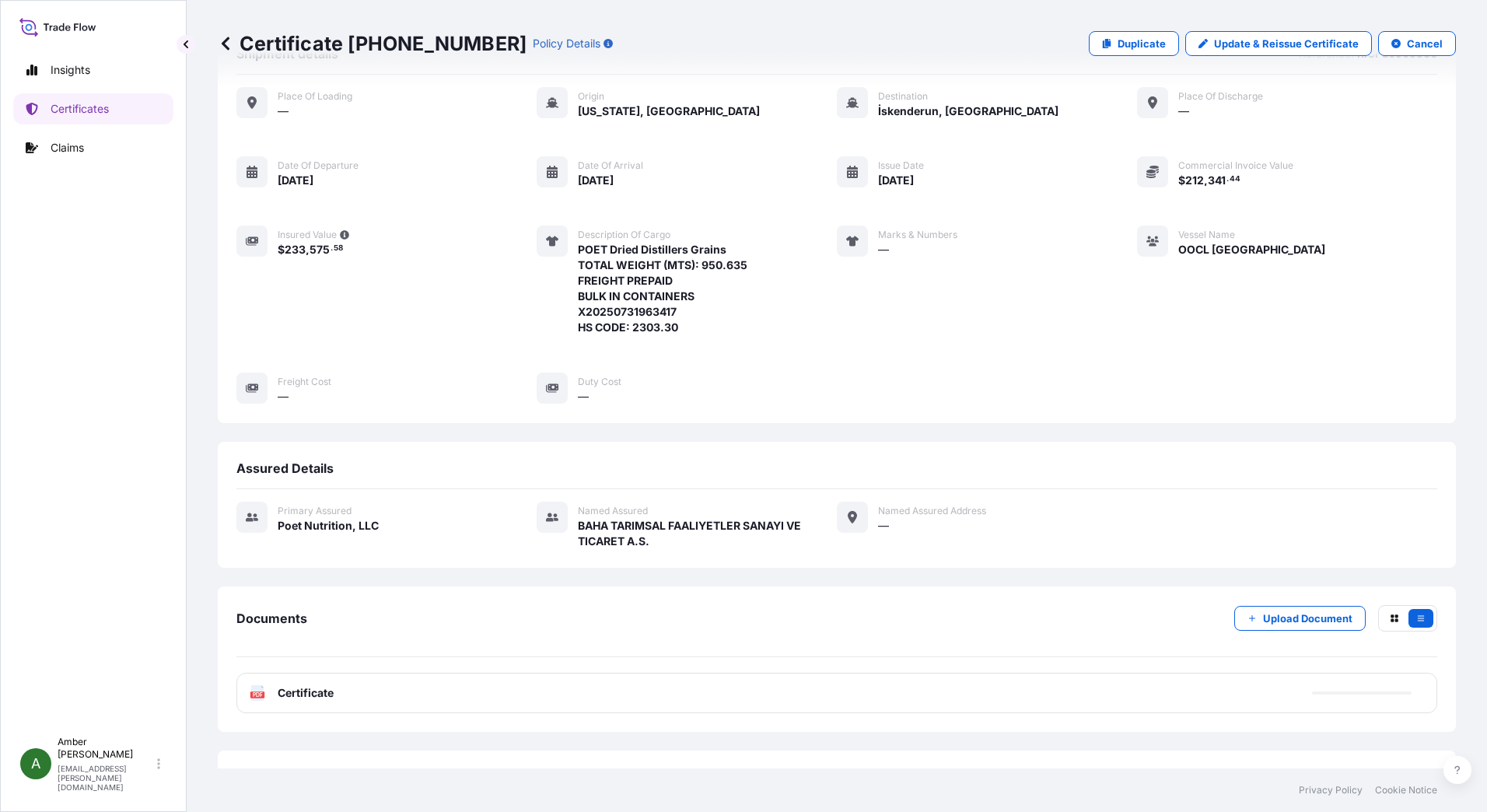
scroll to position [121, 0]
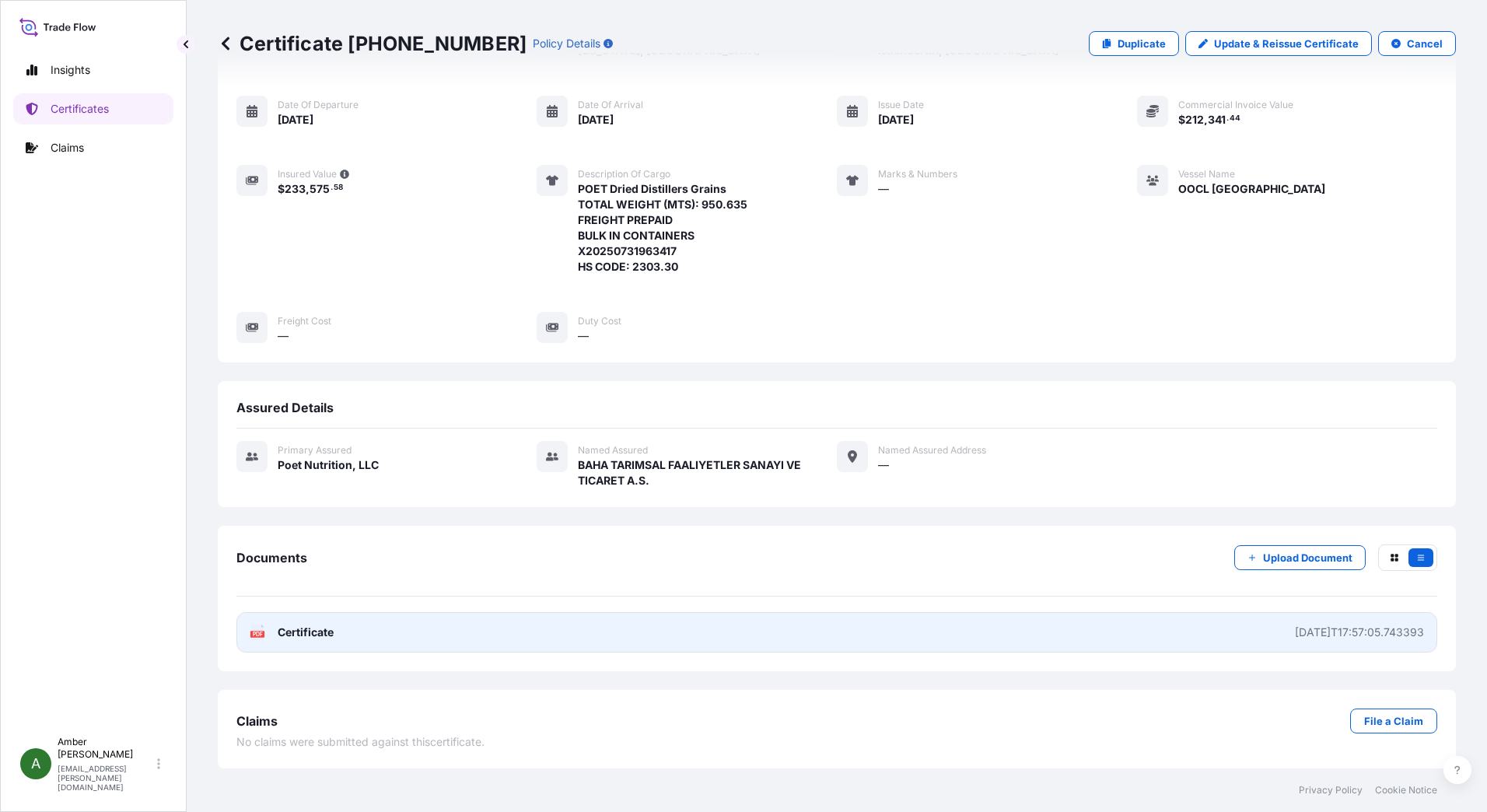
click at [263, 631] on icon at bounding box center [258, 632] width 13 height 15
